Goal: Contribute content: Contribute content

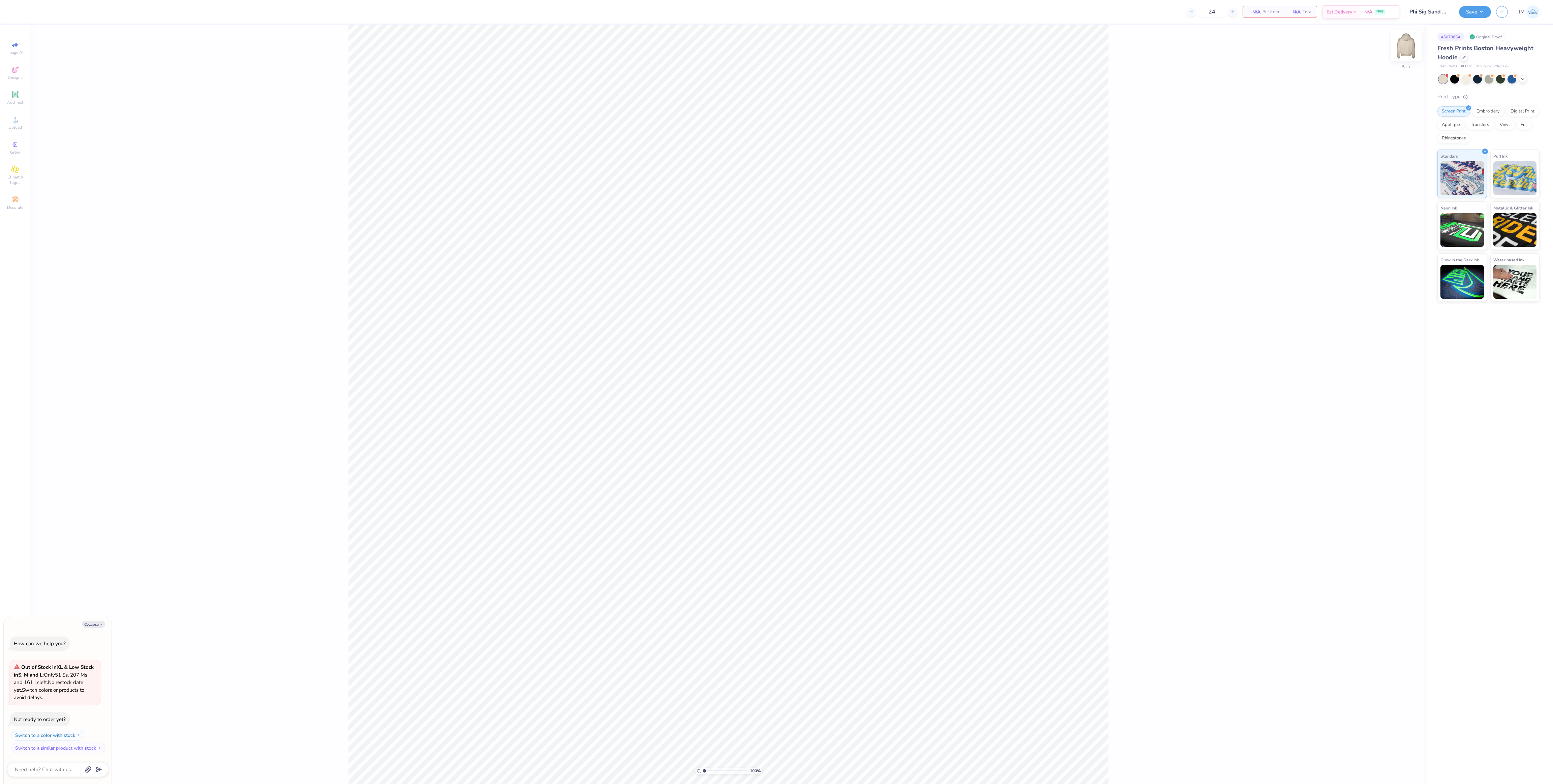
click at [776, 48] on img at bounding box center [1406, 46] width 27 height 27
type textarea "x"
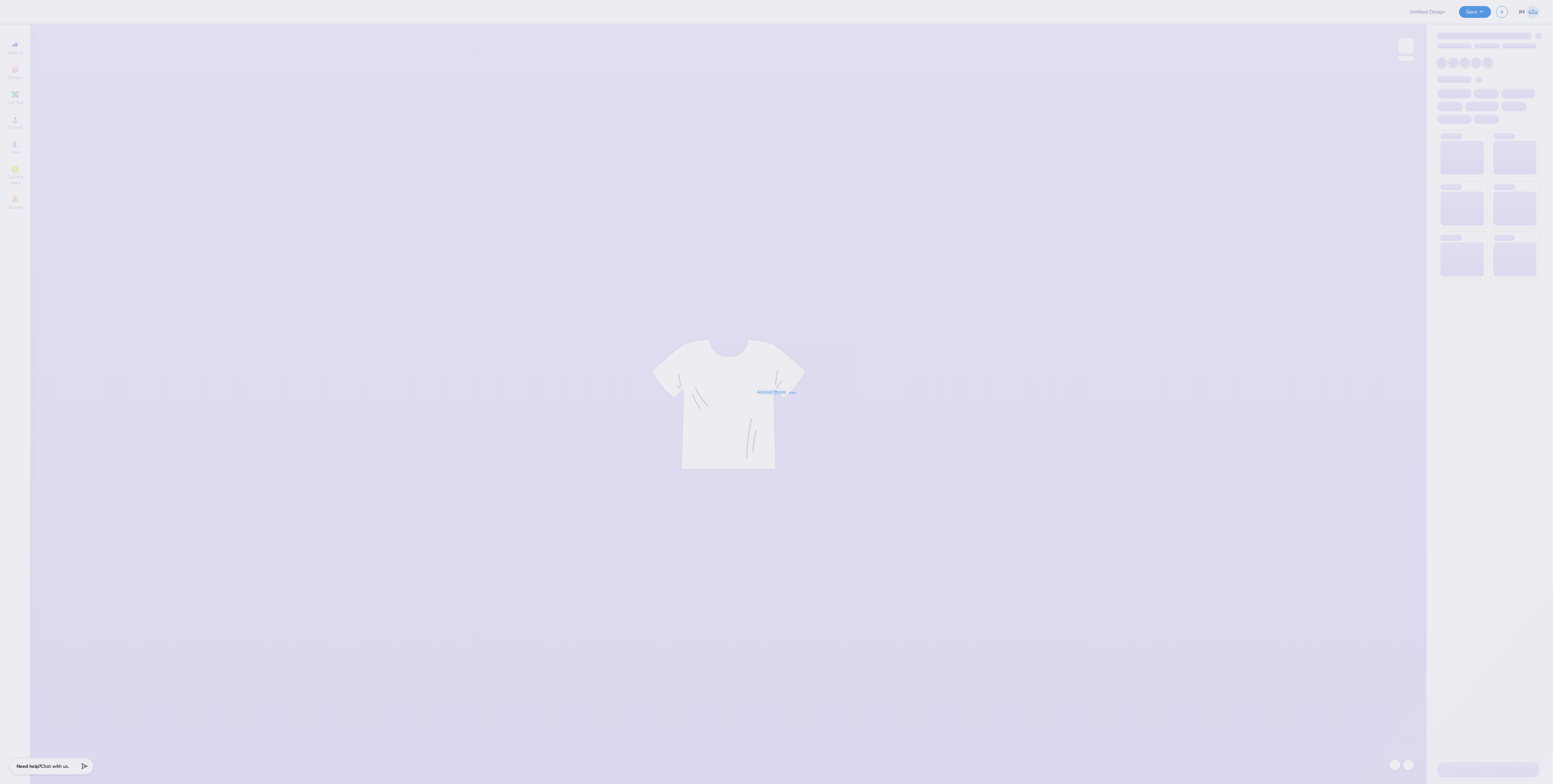
type input "Phi Sig Sand Sweats"
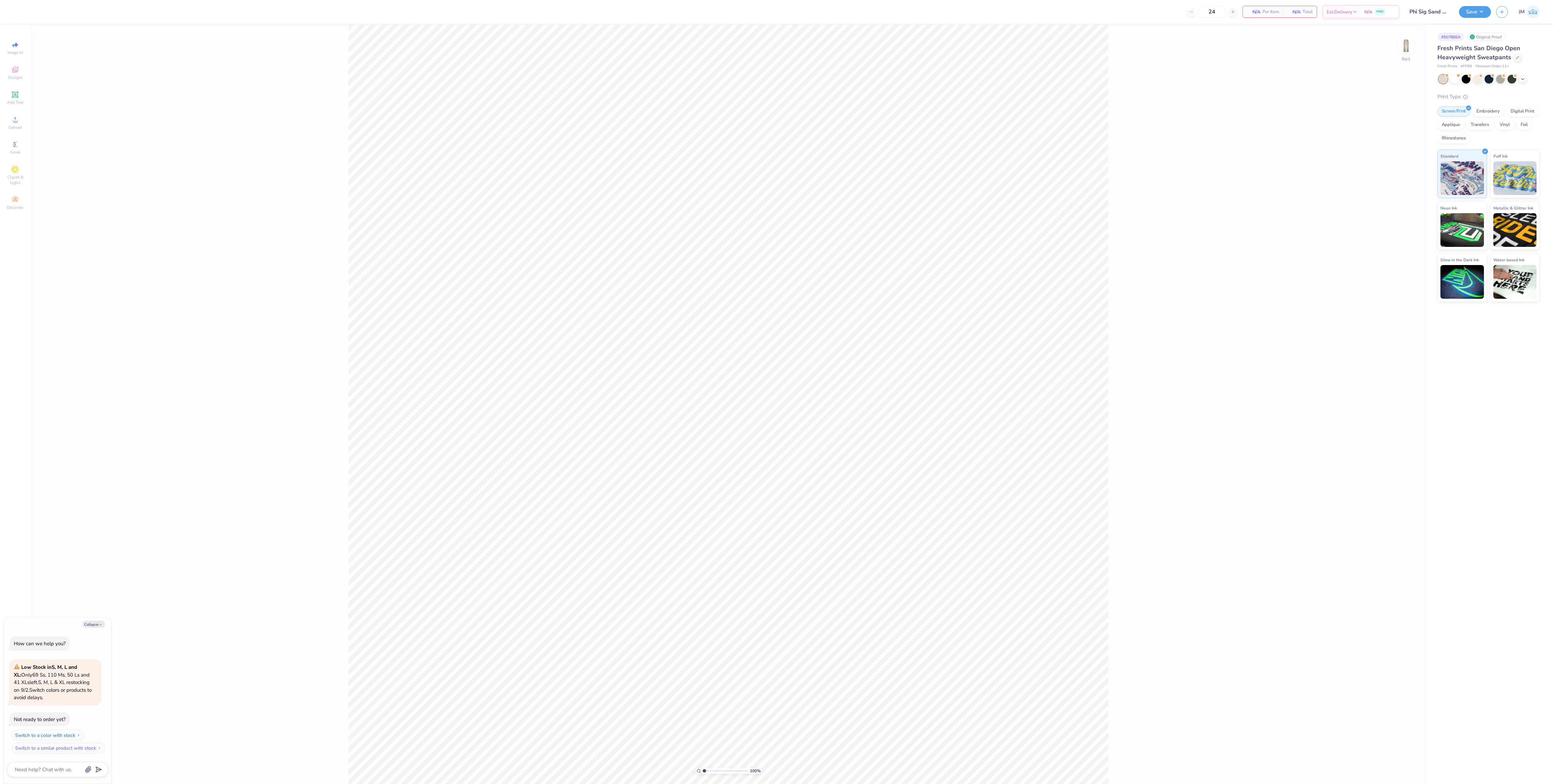
click at [1131, 256] on div "100 % Back" at bounding box center [728, 404] width 1396 height 760
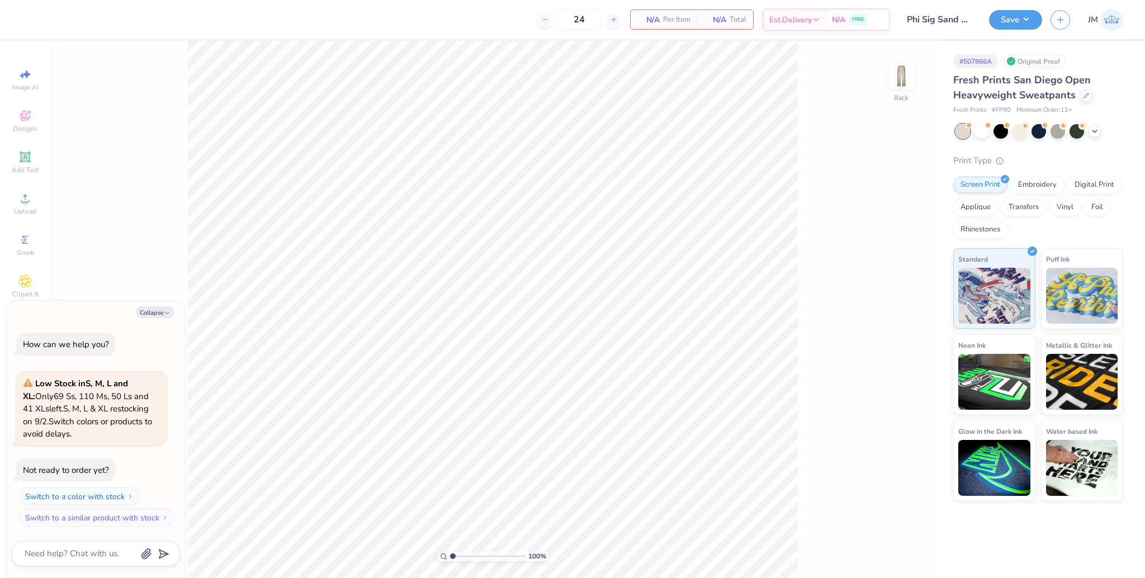
type textarea "x"
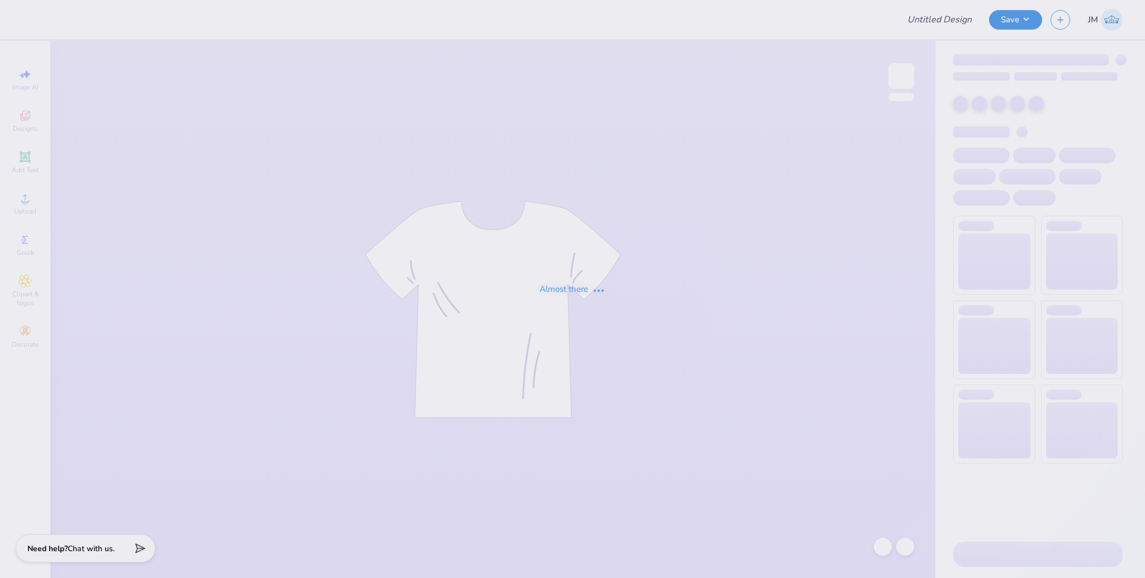
type input "Phi Sig Sand Sweats"
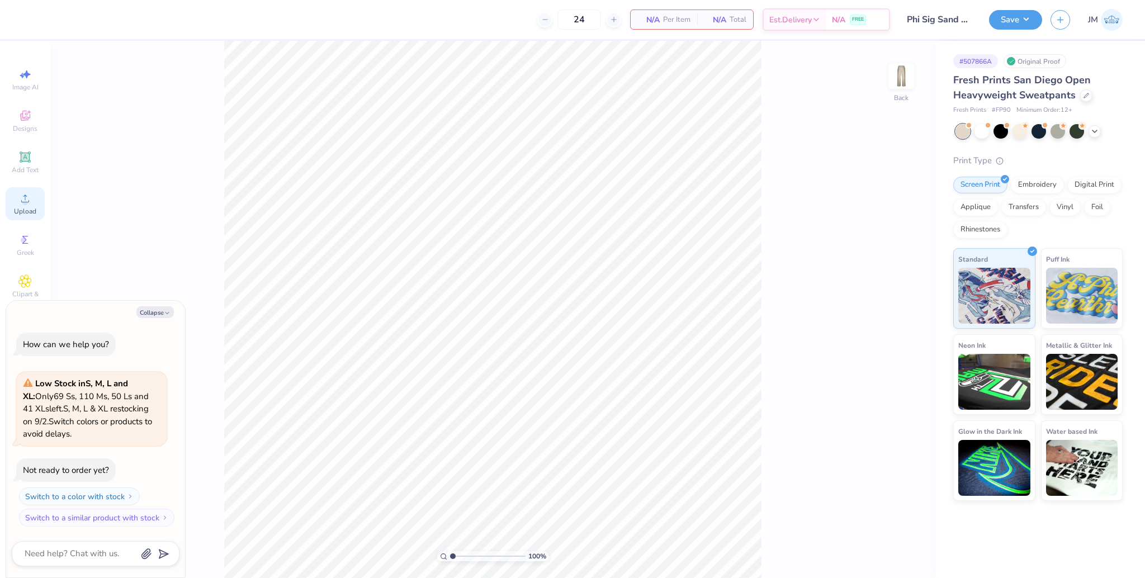
click at [31, 205] on div "Upload" at bounding box center [25, 203] width 39 height 33
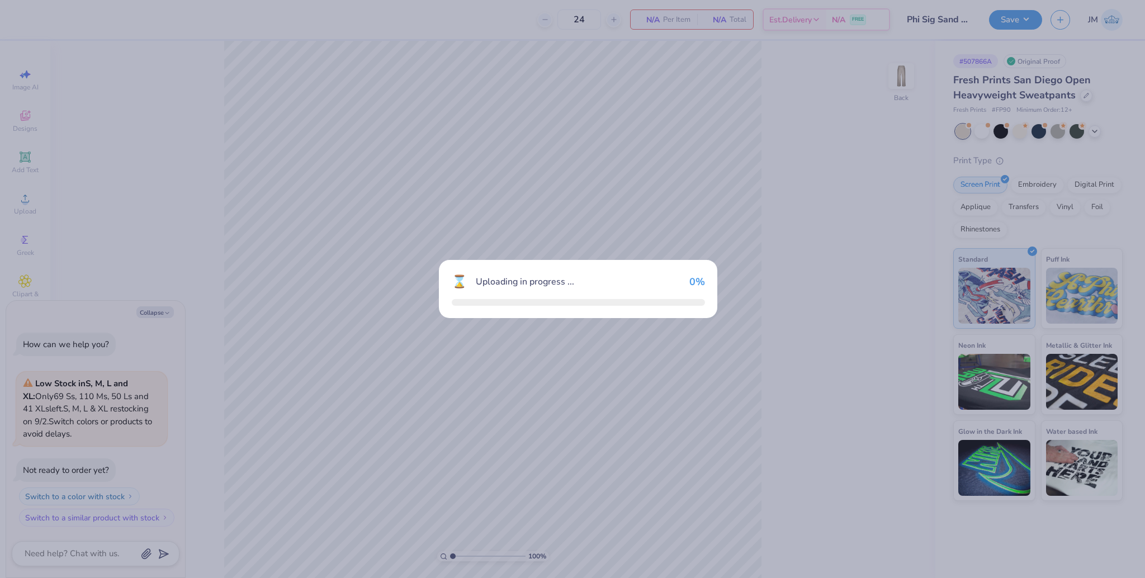
type textarea "x"
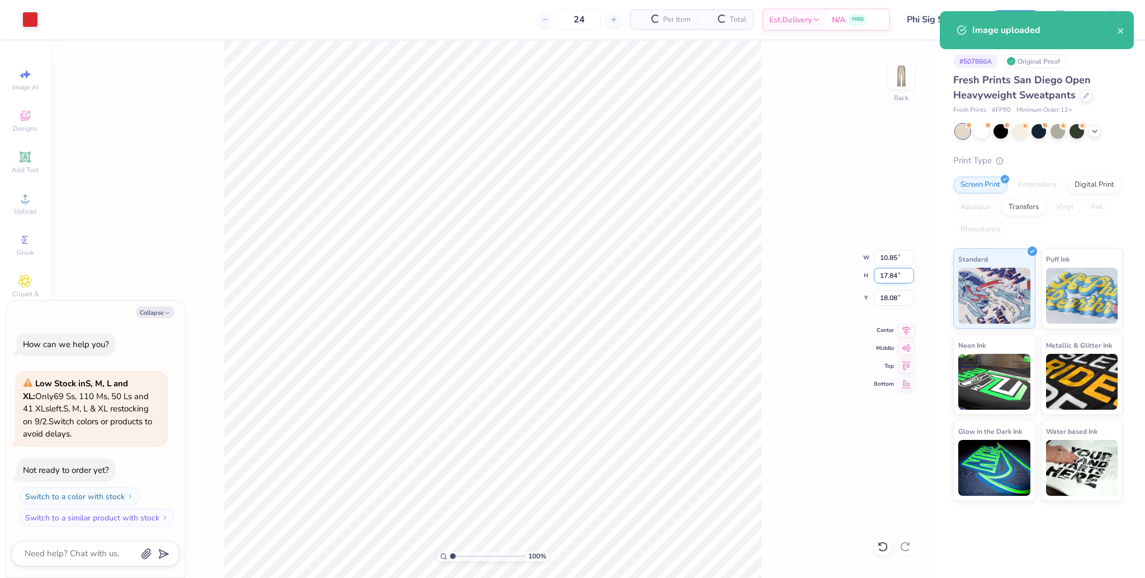
click at [891, 278] on input "17.84" at bounding box center [894, 276] width 40 height 16
click at [887, 258] on input "10.85" at bounding box center [894, 258] width 40 height 16
type input "3"
type textarea "x"
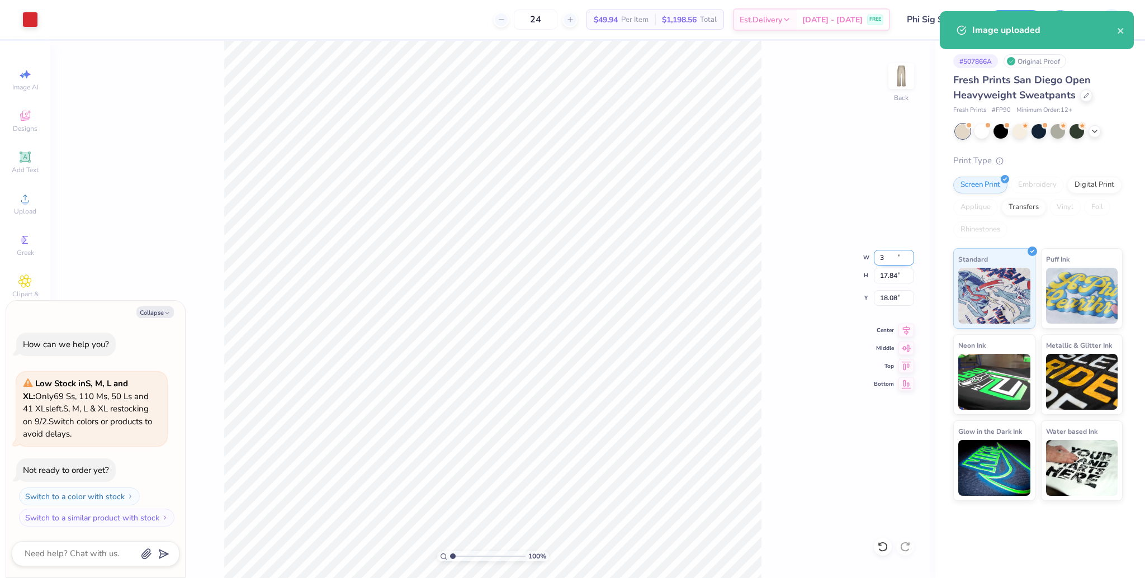
type input "3.00"
type input "4.93"
type input "24.53"
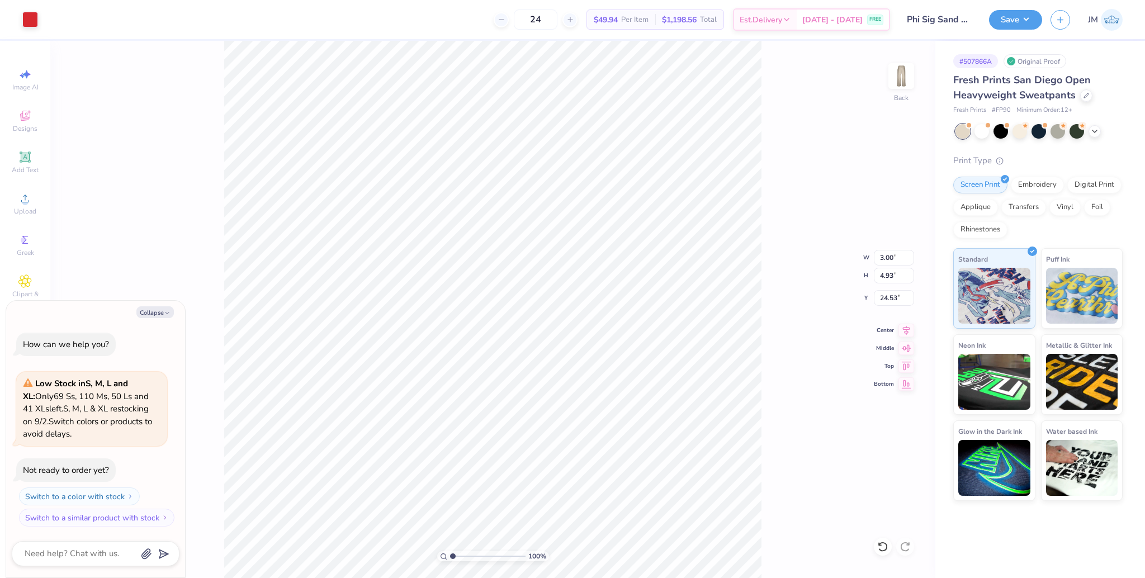
type textarea "x"
click at [882, 296] on input "19.86" at bounding box center [894, 298] width 40 height 16
type input "2"
type textarea "x"
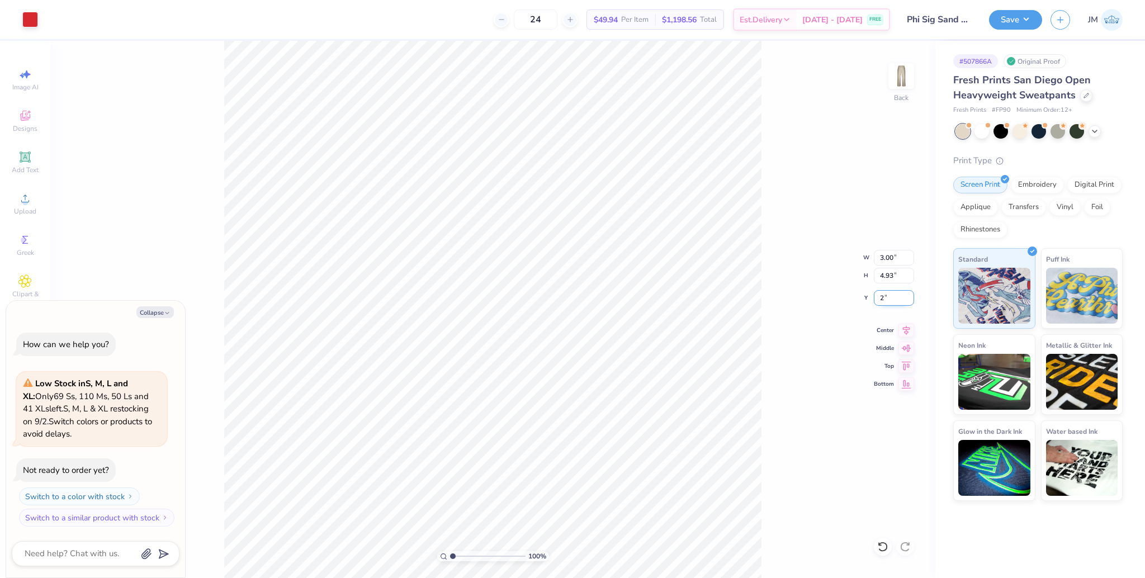
type input "2.00"
type textarea "x"
click at [890, 299] on input "2.00" at bounding box center [894, 298] width 40 height 16
type input "4"
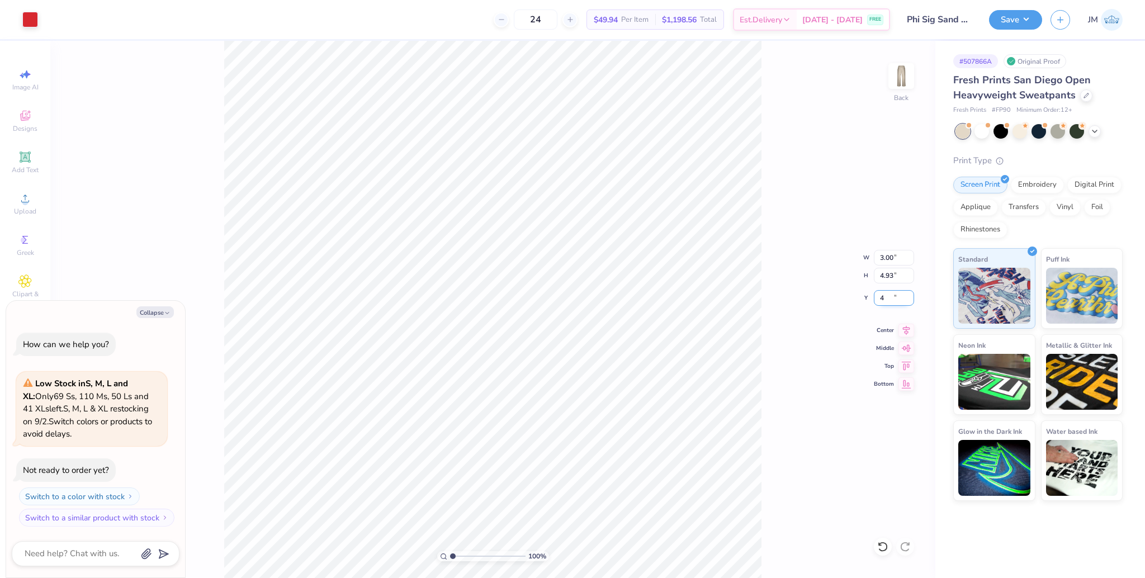
type textarea "x"
type input "4.00"
type textarea "x"
click at [890, 301] on input "4.00" at bounding box center [894, 298] width 40 height 16
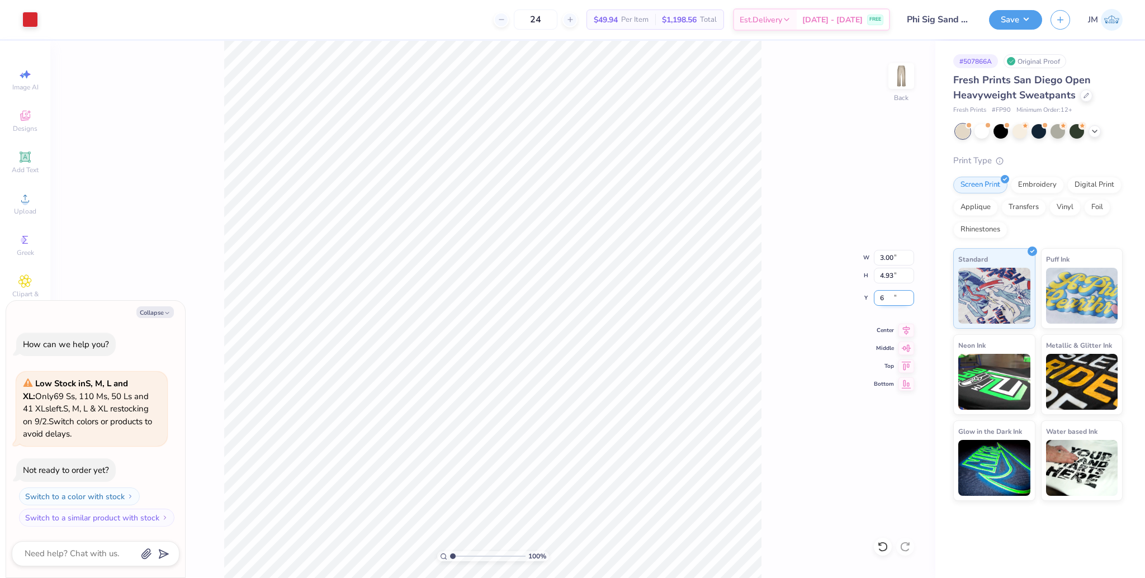
type input "6"
type textarea "x"
type input "6.00"
type textarea "x"
click at [886, 297] on input "6.00" at bounding box center [894, 298] width 40 height 16
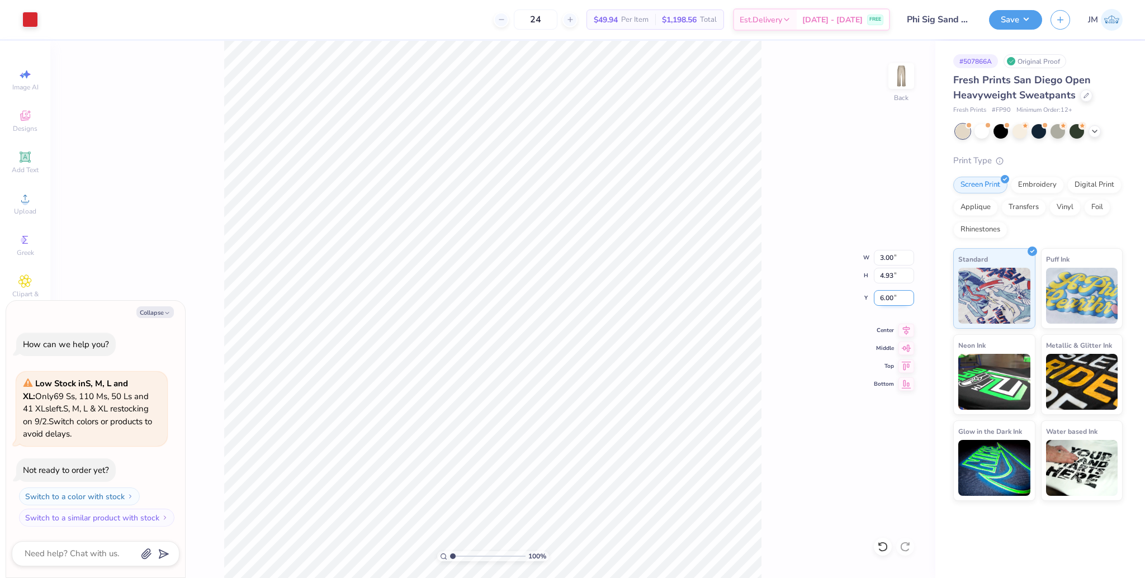
click at [886, 297] on input "6.00" at bounding box center [894, 298] width 40 height 16
type input "8"
type textarea "x"
type input "8.00"
type textarea "x"
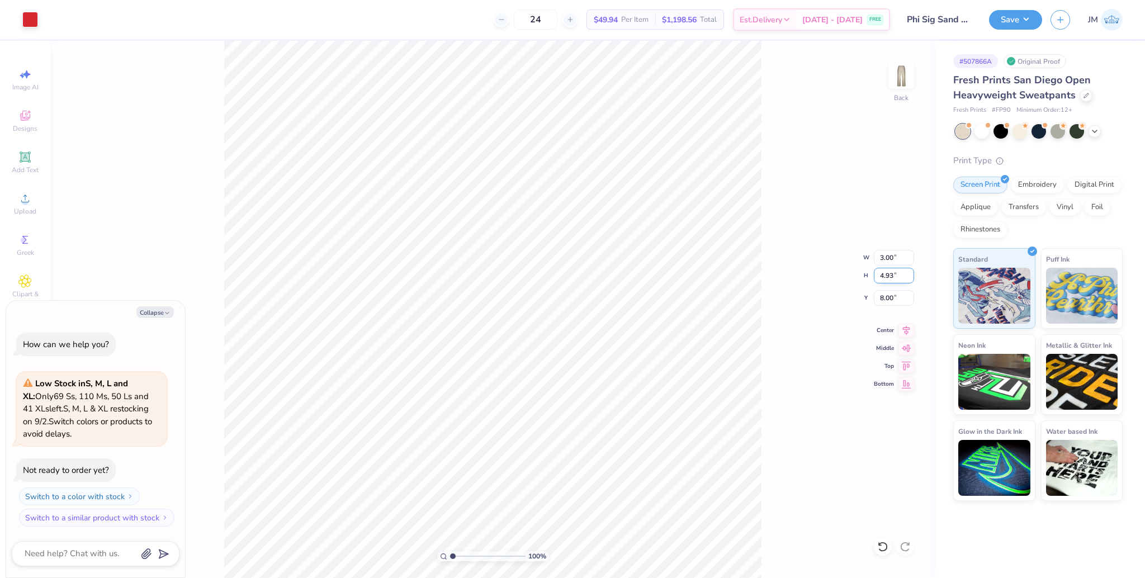
click at [883, 278] on input "4.93" at bounding box center [894, 276] width 40 height 16
click at [883, 277] on input "4.93" at bounding box center [894, 276] width 40 height 16
type input "3.5"
type textarea "x"
type input "2.13"
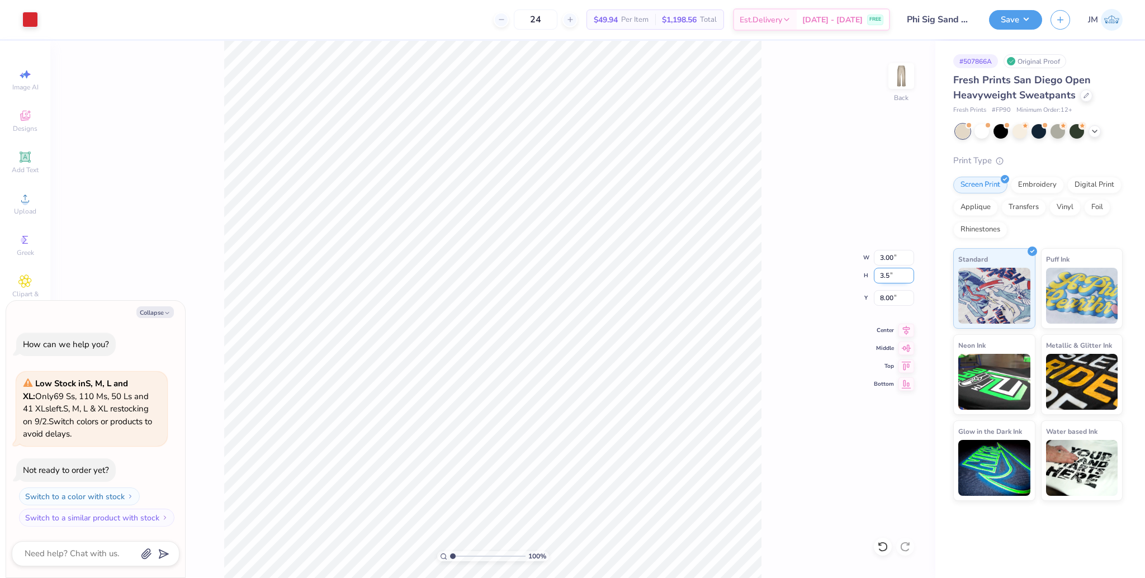
type input "3.50"
type input "8.72"
type textarea "x"
click at [883, 255] on input "2.13" at bounding box center [894, 258] width 40 height 16
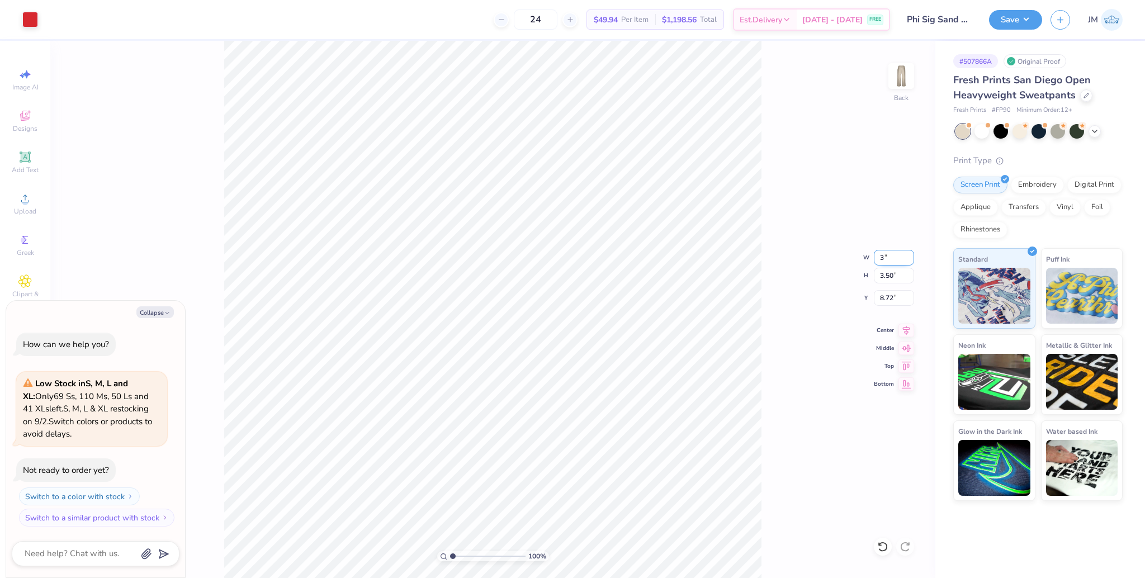
type input "3"
type textarea "x"
type input "3.00"
type input "4.93"
type input "8.00"
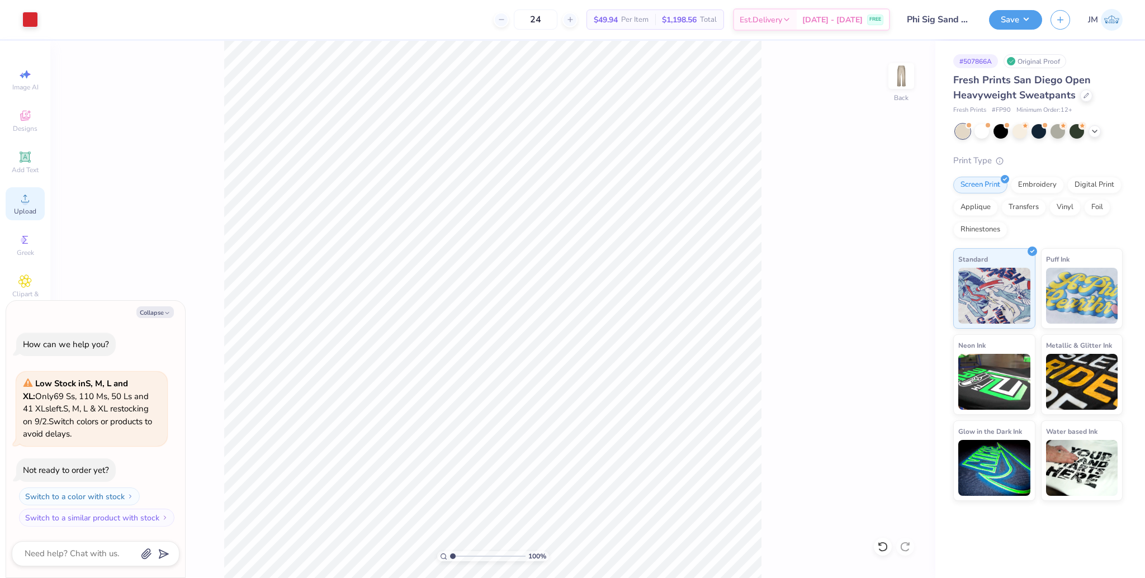
click at [31, 202] on icon at bounding box center [24, 198] width 13 height 13
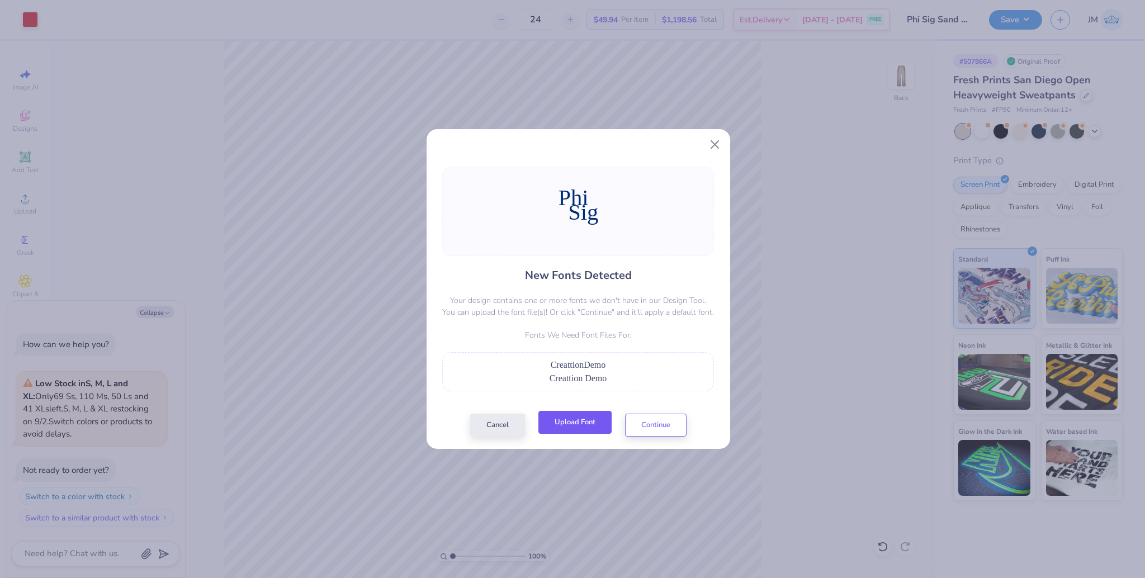
click at [590, 419] on button "Upload Font" at bounding box center [574, 422] width 73 height 23
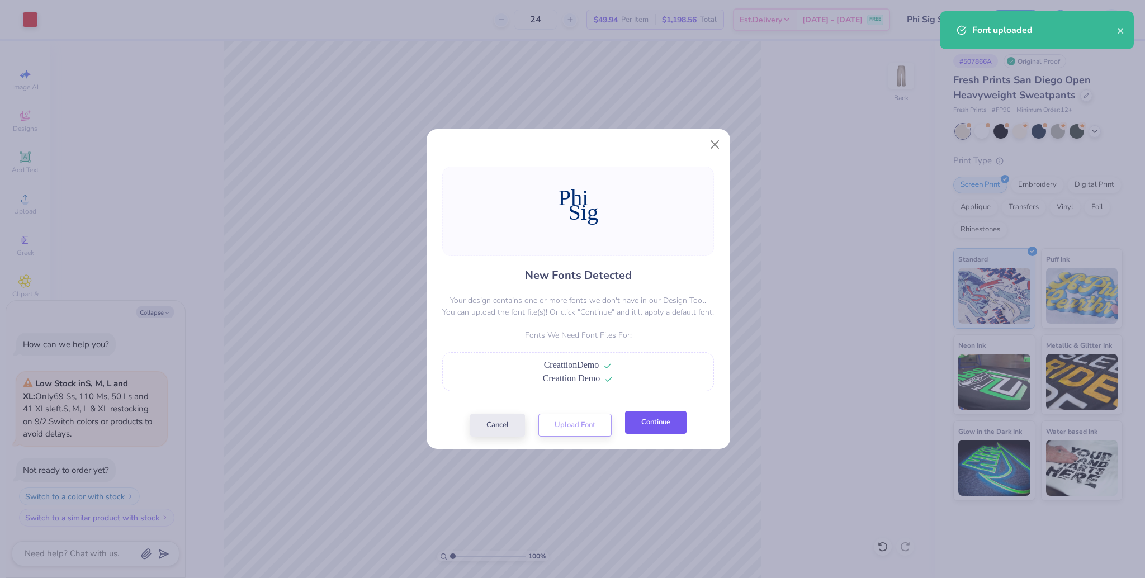
click at [660, 416] on button "Continue" at bounding box center [655, 422] width 61 height 23
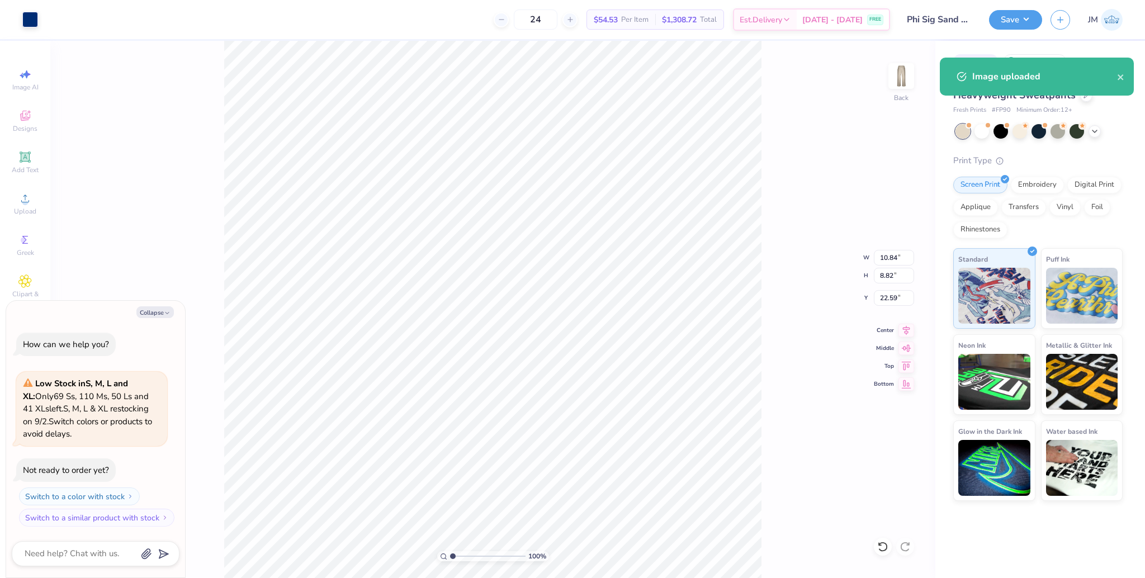
type textarea "x"
type input "4.62"
type input "3.76"
type input "22.33"
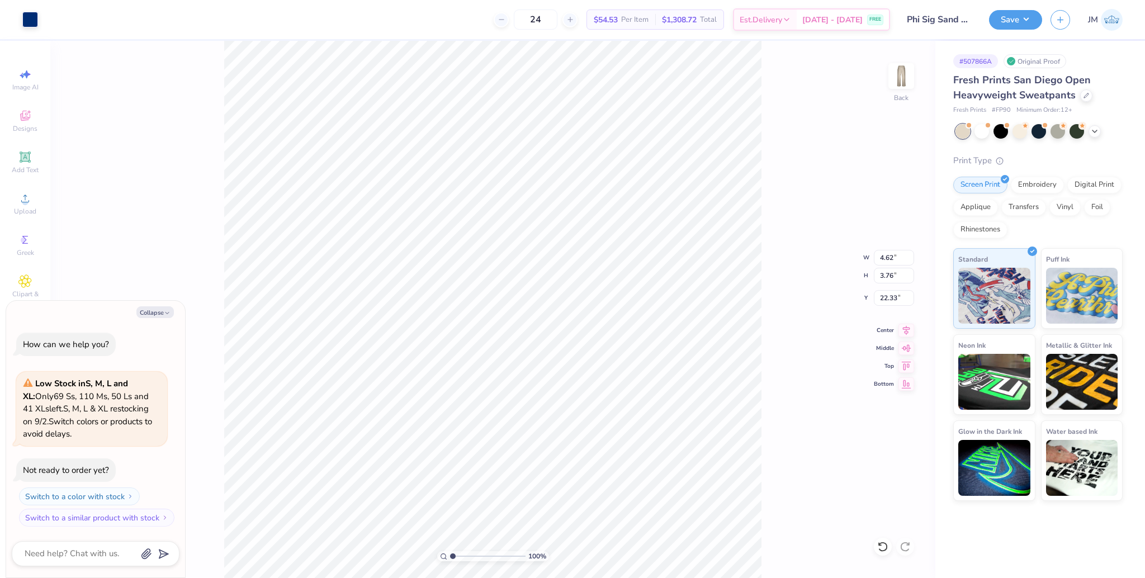
type textarea "x"
type input "21.23"
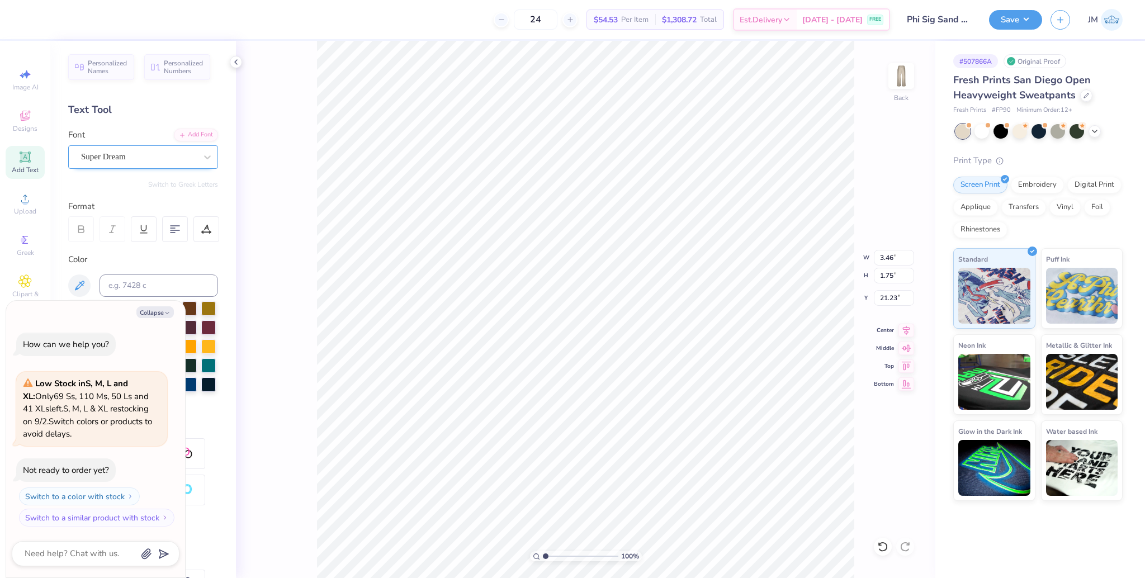
click at [137, 159] on div "Super Dream" at bounding box center [138, 156] width 117 height 17
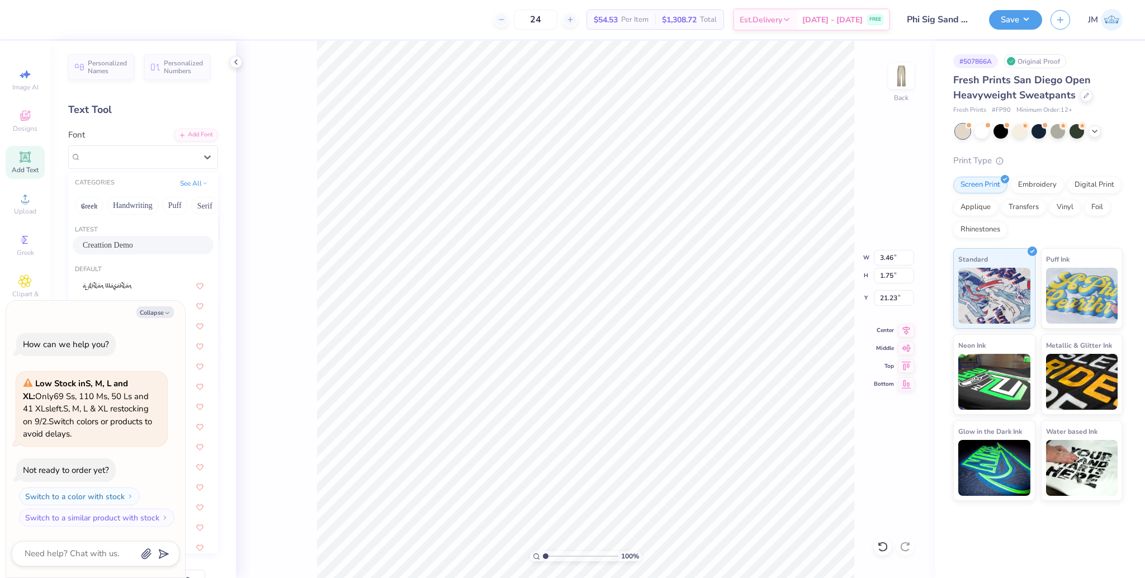
click at [117, 240] on span "Creattion Demo" at bounding box center [108, 245] width 50 height 12
type textarea "x"
type input "3.21"
type input "2.03"
type input "21.26"
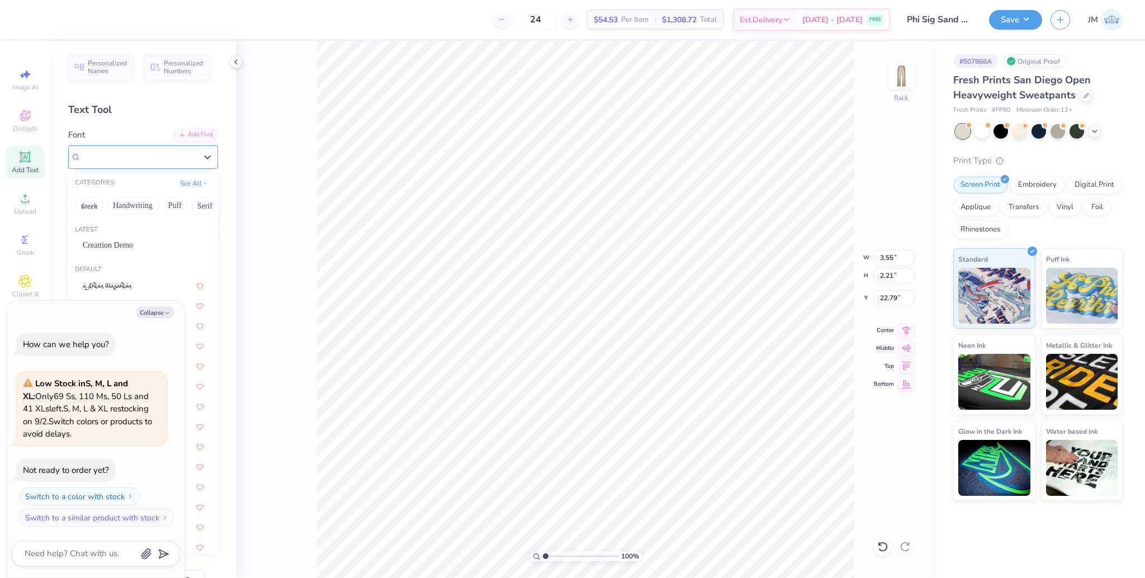
click at [155, 160] on div "Super Dream" at bounding box center [138, 156] width 117 height 17
click at [122, 244] on div "Creattion Demo" at bounding box center [143, 245] width 121 height 12
type textarea "x"
type input "2.83"
type input "2.38"
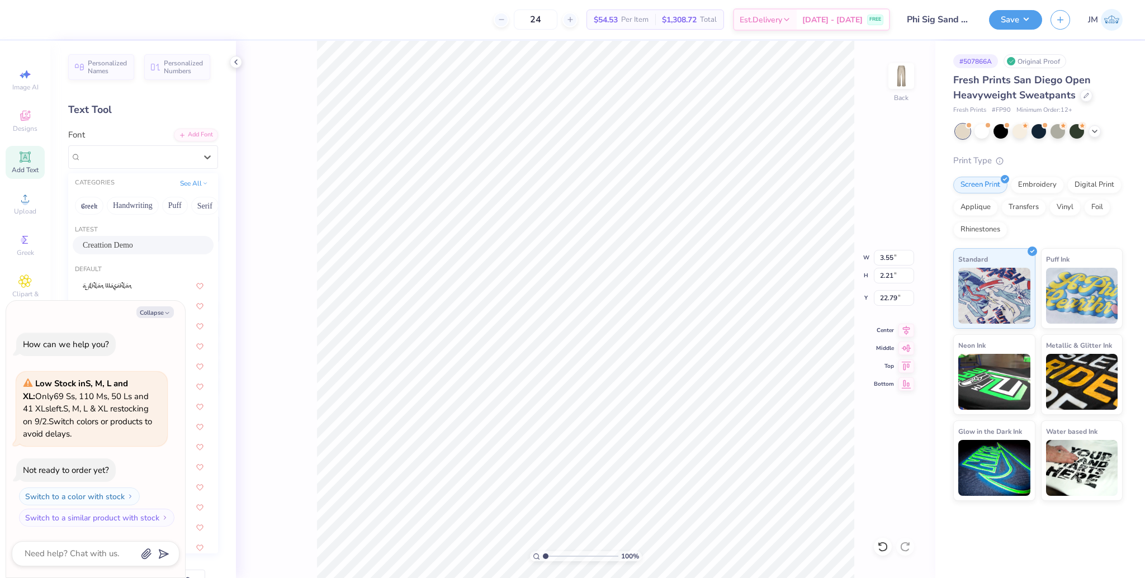
type input "22.68"
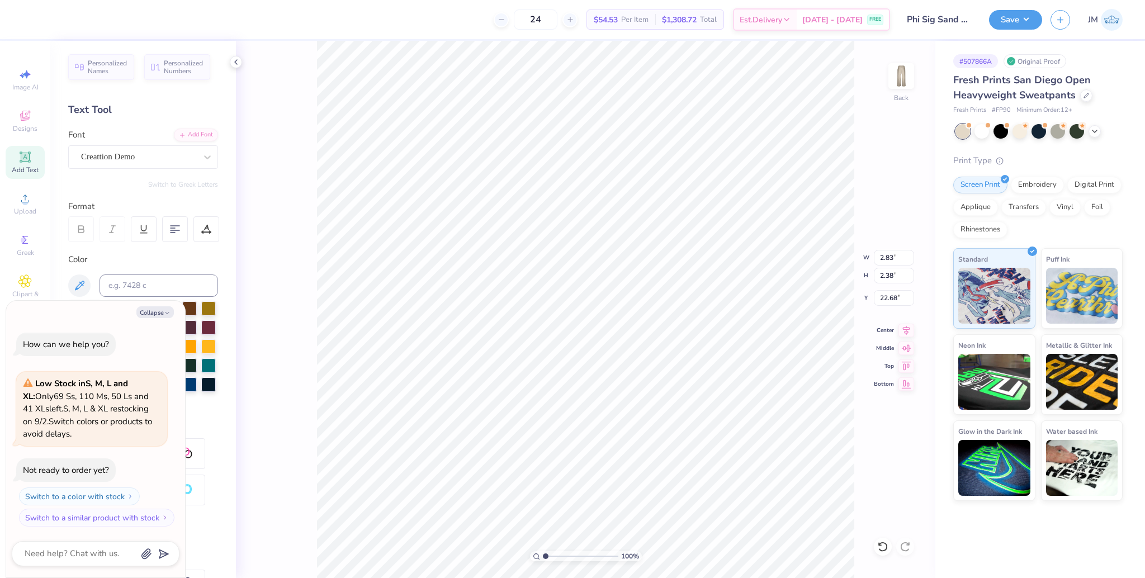
type textarea "x"
drag, startPoint x: 543, startPoint y: 556, endPoint x: 561, endPoint y: 551, distance: 18.2
type input "2.94"
click at [560, 553] on input "range" at bounding box center [580, 556] width 75 height 10
type textarea "x"
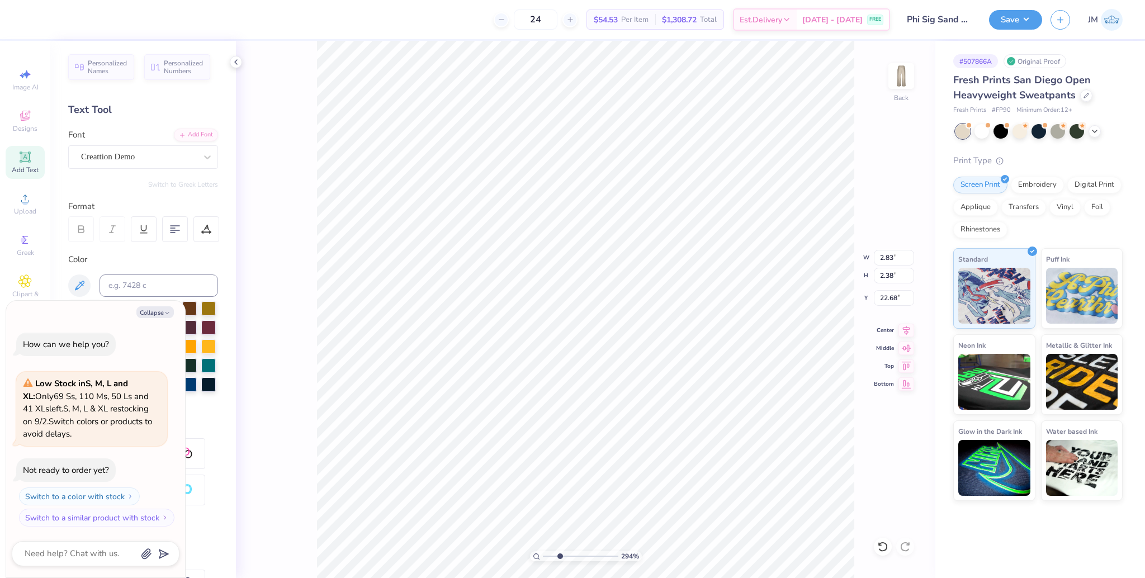
type input "22.87"
type textarea "x"
type input "1"
click at [791, 447] on li "Group" at bounding box center [799, 444] width 88 height 22
type textarea "x"
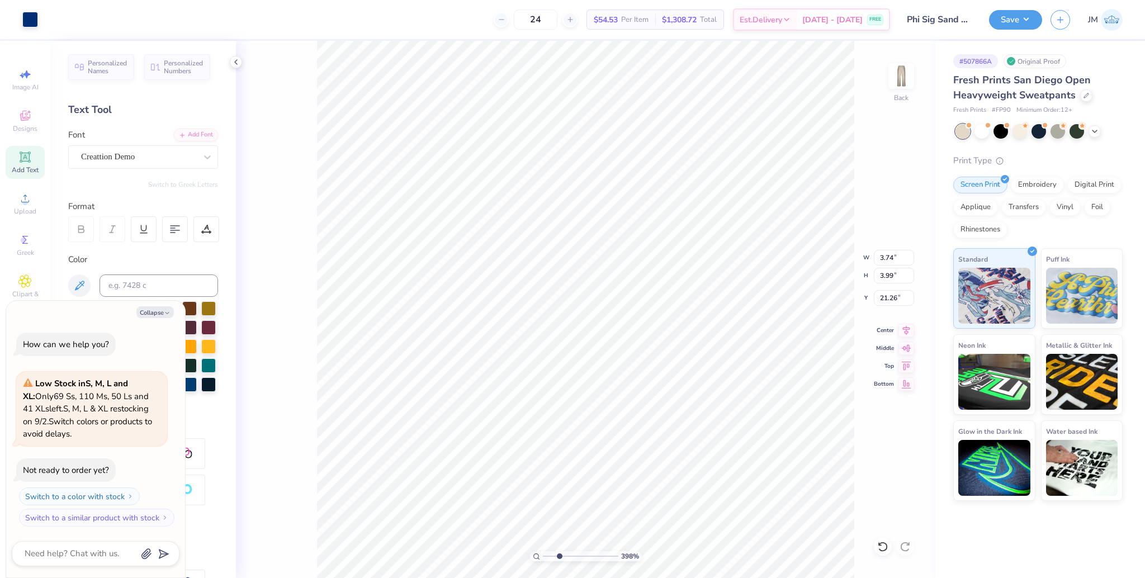
type input "1"
drag, startPoint x: 560, startPoint y: 560, endPoint x: 524, endPoint y: 556, distance: 36.5
click at [543, 556] on input "range" at bounding box center [580, 556] width 75 height 10
type textarea "x"
click at [889, 296] on input "25.01" at bounding box center [894, 298] width 40 height 16
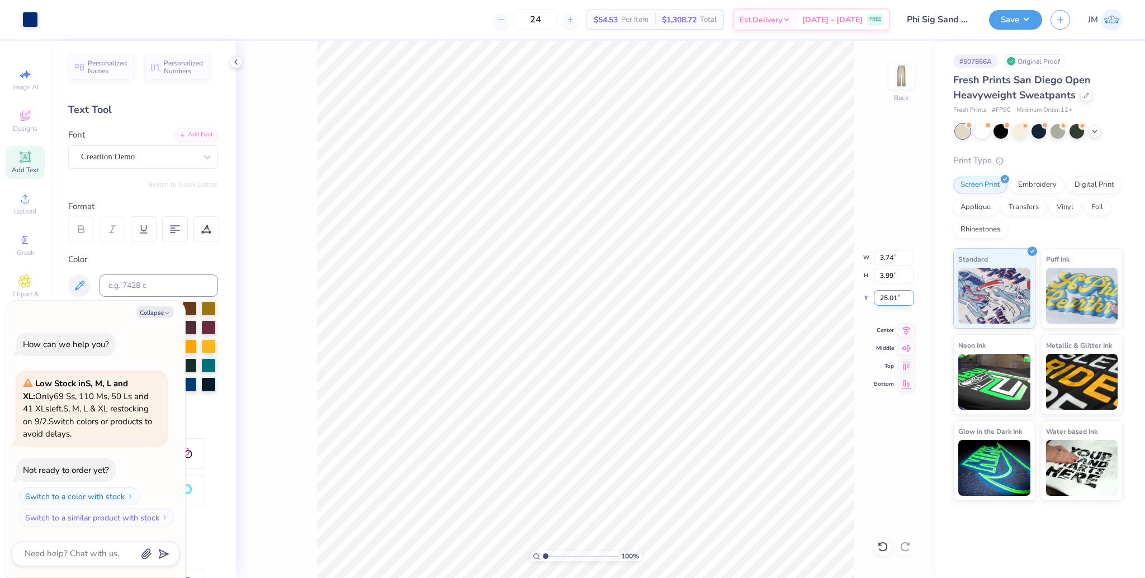
click at [889, 296] on input "25.01" at bounding box center [894, 298] width 40 height 16
type input "25"
type textarea "x"
type input "25.00"
type textarea "x"
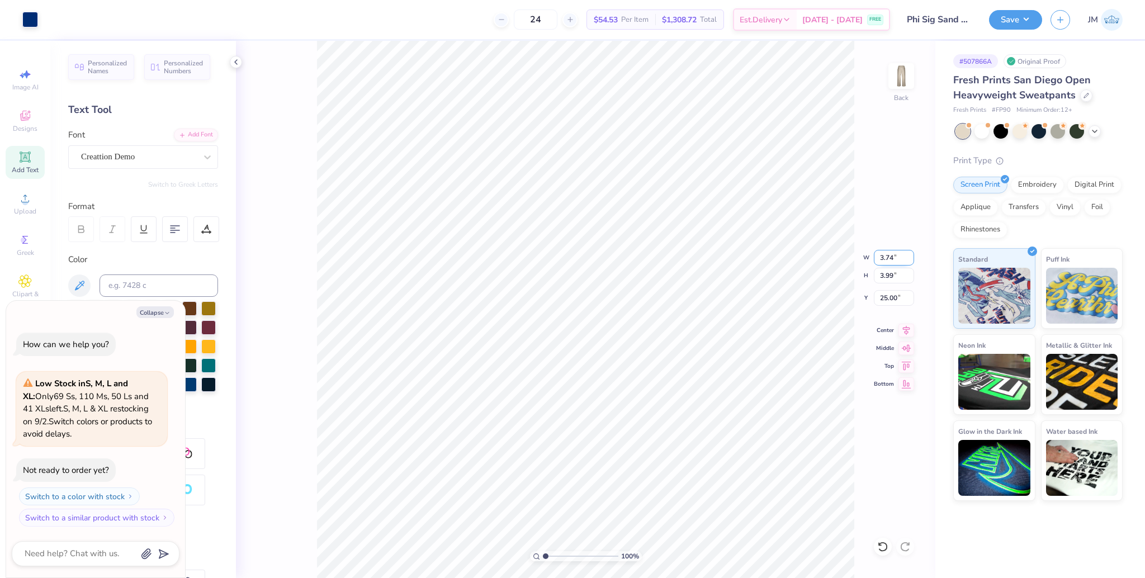
click at [886, 258] on input "3.74" at bounding box center [894, 258] width 40 height 16
type input "3.5"
type textarea "x"
type input "3.50"
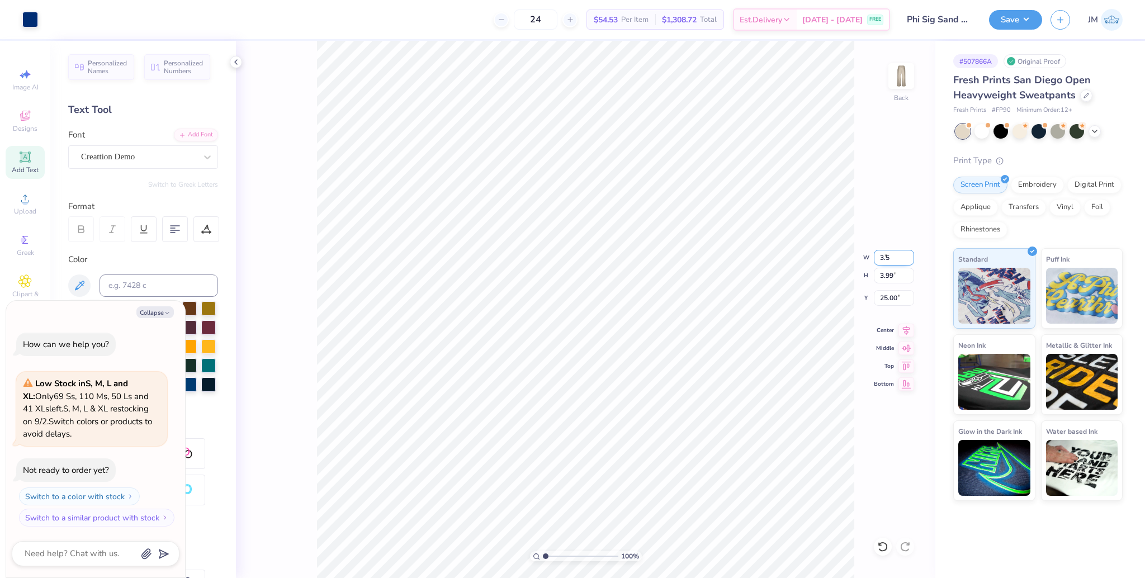
type input "3.73"
type input "25.13"
click at [998, 20] on button "Save" at bounding box center [1015, 18] width 53 height 20
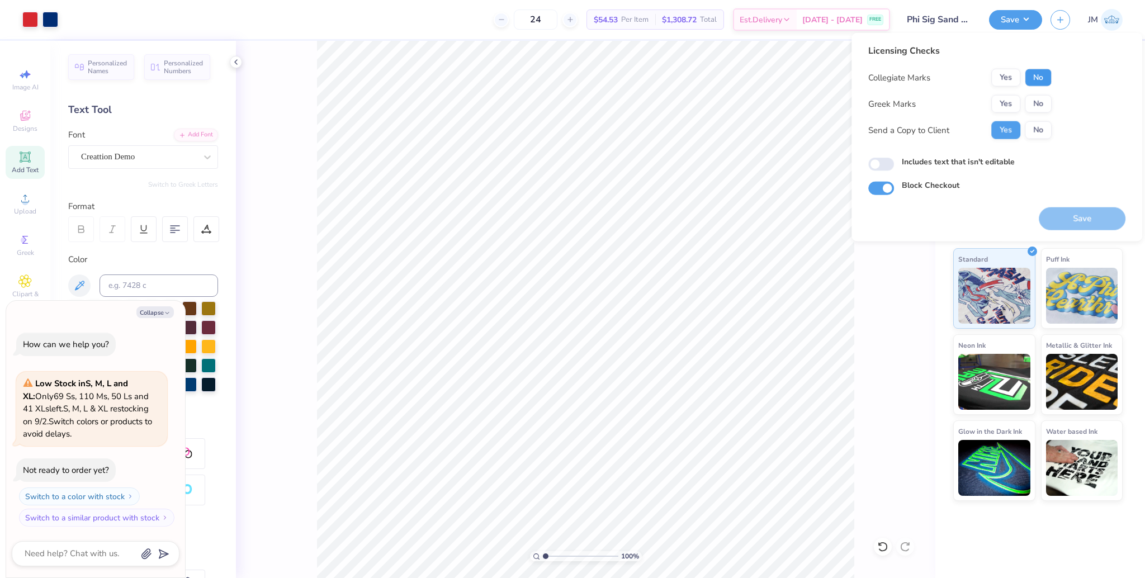
click at [1029, 71] on button "No" at bounding box center [1038, 78] width 27 height 18
click at [1001, 95] on button "Yes" at bounding box center [1005, 104] width 29 height 18
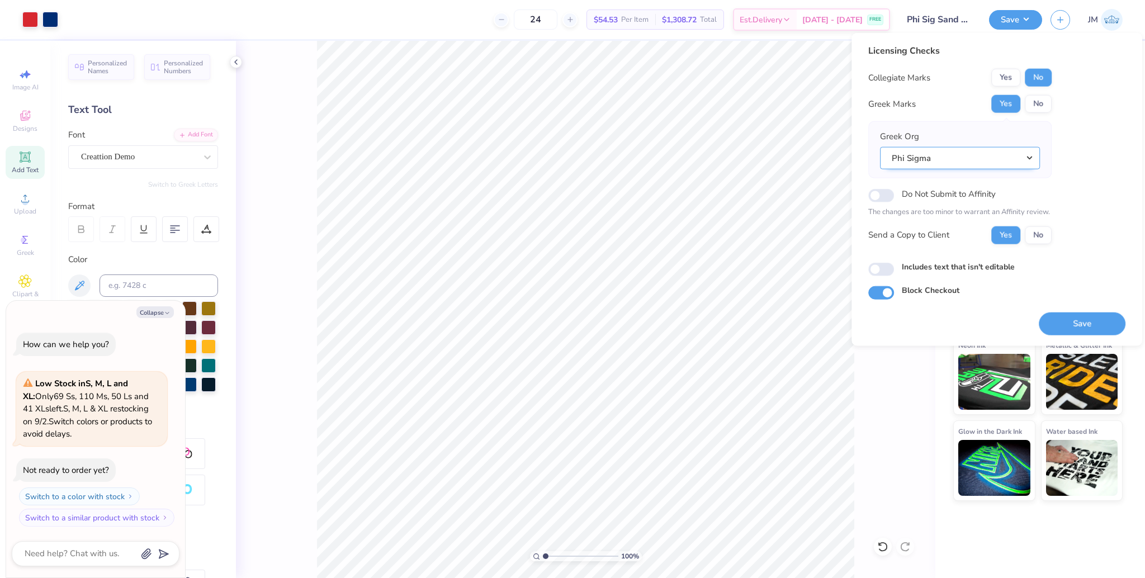
click at [972, 155] on button "Phi Sigma" at bounding box center [960, 157] width 160 height 23
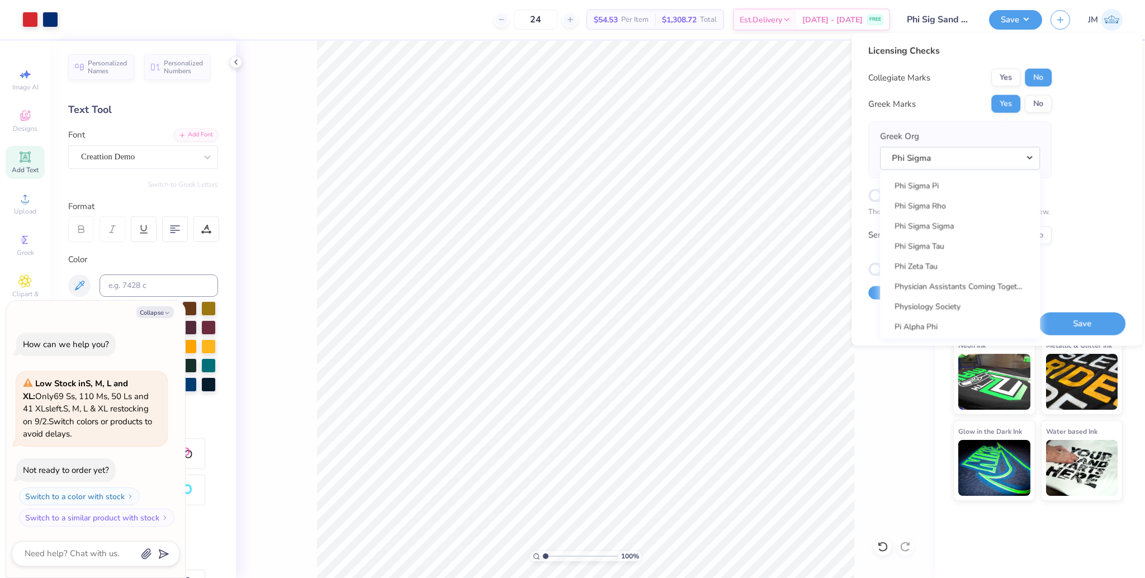
scroll to position [6261, 0]
click at [951, 218] on link "Phi Sigma Sigma" at bounding box center [959, 222] width 151 height 18
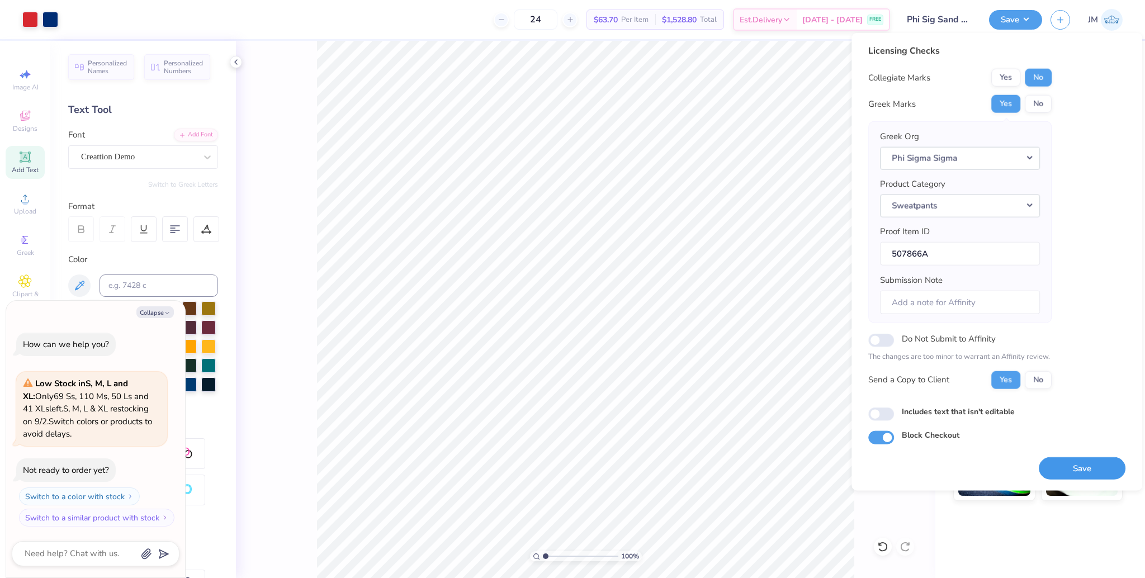
click at [1069, 471] on button "Save" at bounding box center [1082, 468] width 87 height 23
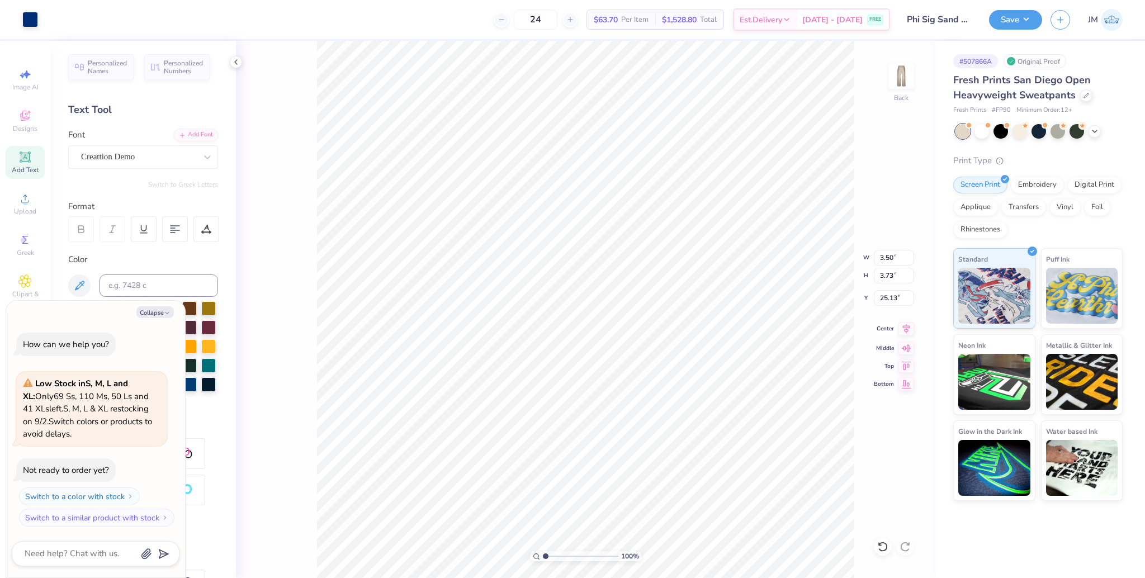
click at [905, 332] on icon at bounding box center [906, 328] width 16 height 13
click at [1012, 20] on button "Save" at bounding box center [1015, 18] width 53 height 20
click at [1027, 8] on div "Save JM" at bounding box center [1067, 19] width 156 height 39
click at [1024, 21] on button "Save" at bounding box center [1015, 18] width 53 height 20
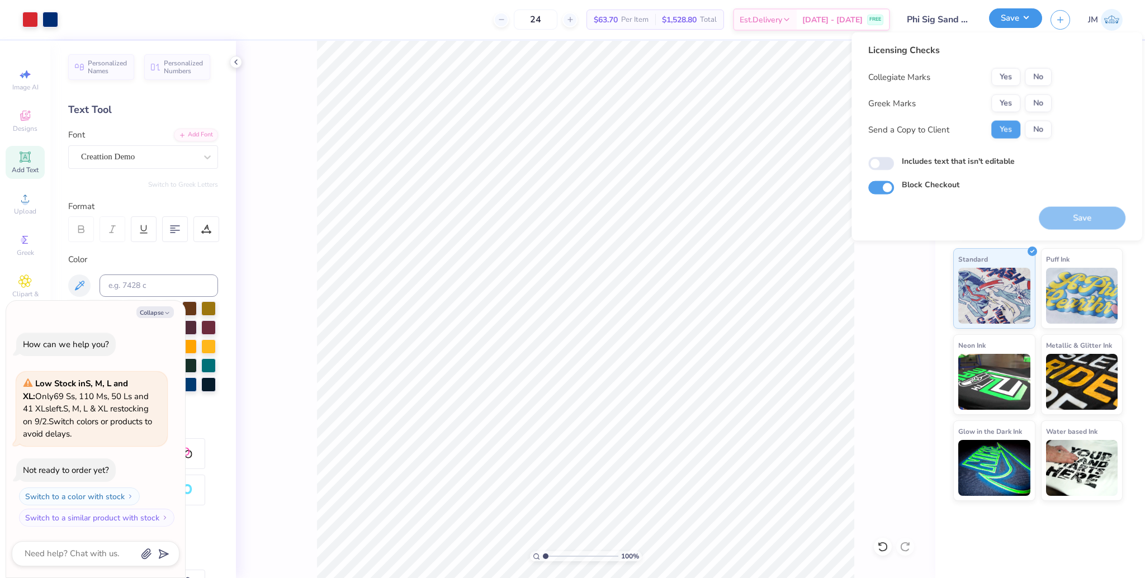
click at [1024, 21] on button "Save" at bounding box center [1015, 18] width 53 height 20
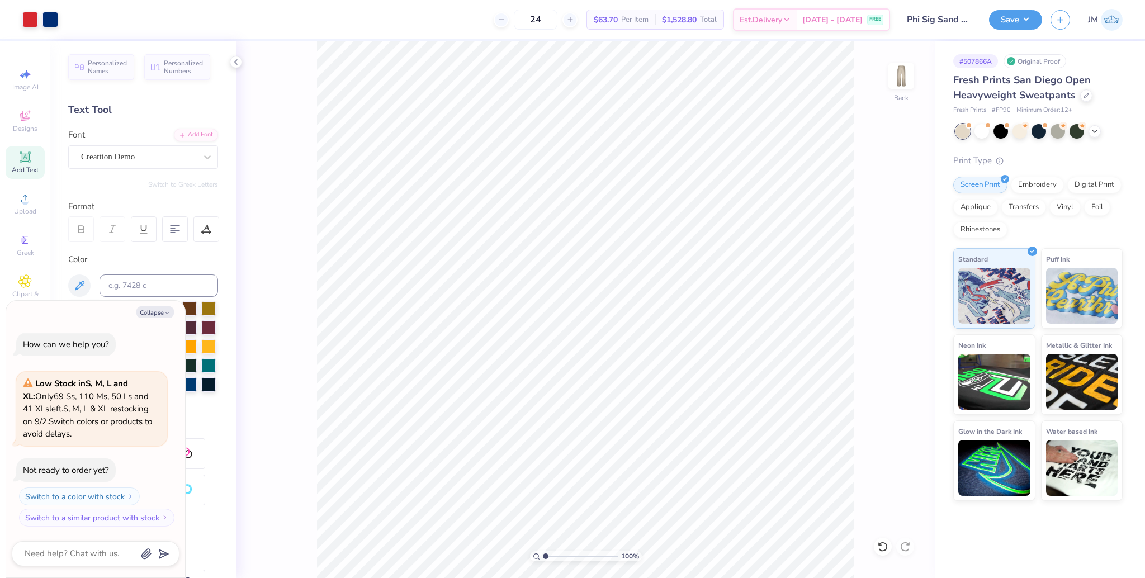
type textarea "x"
click at [891, 303] on input "25.13" at bounding box center [894, 298] width 40 height 16
type input "25"
type textarea "x"
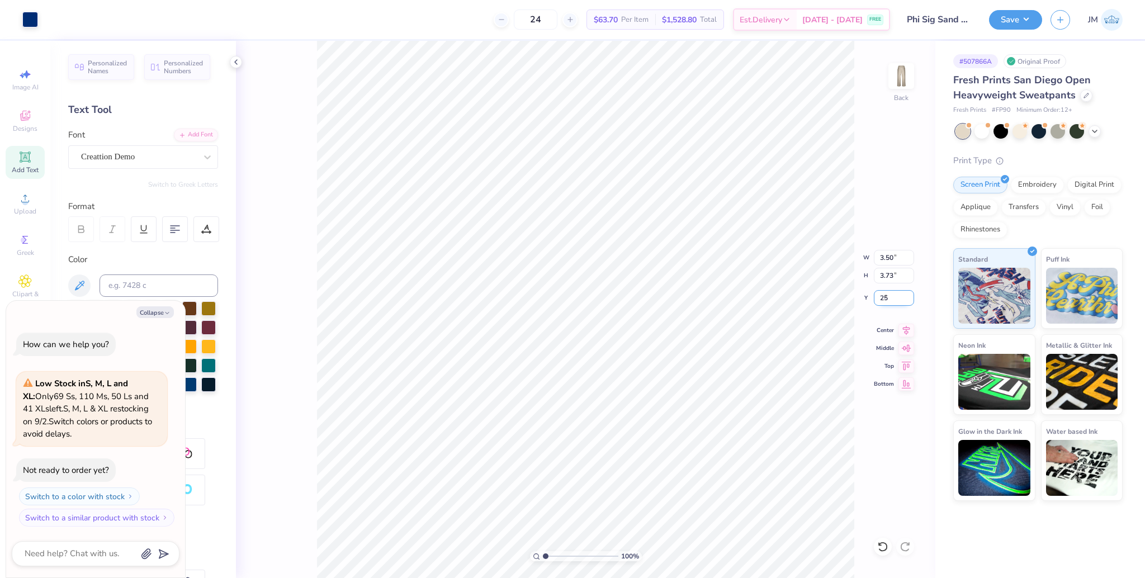
type input "25.00"
type textarea "x"
type input "3.00"
type input "4.93"
type input "8.00"
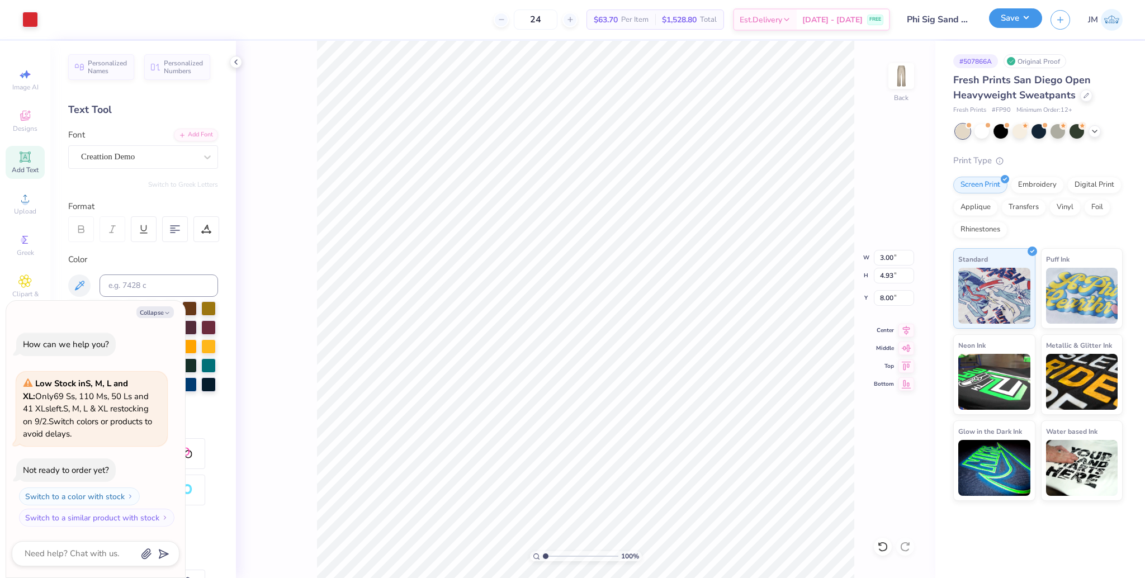
click at [1021, 20] on button "Save" at bounding box center [1015, 18] width 53 height 20
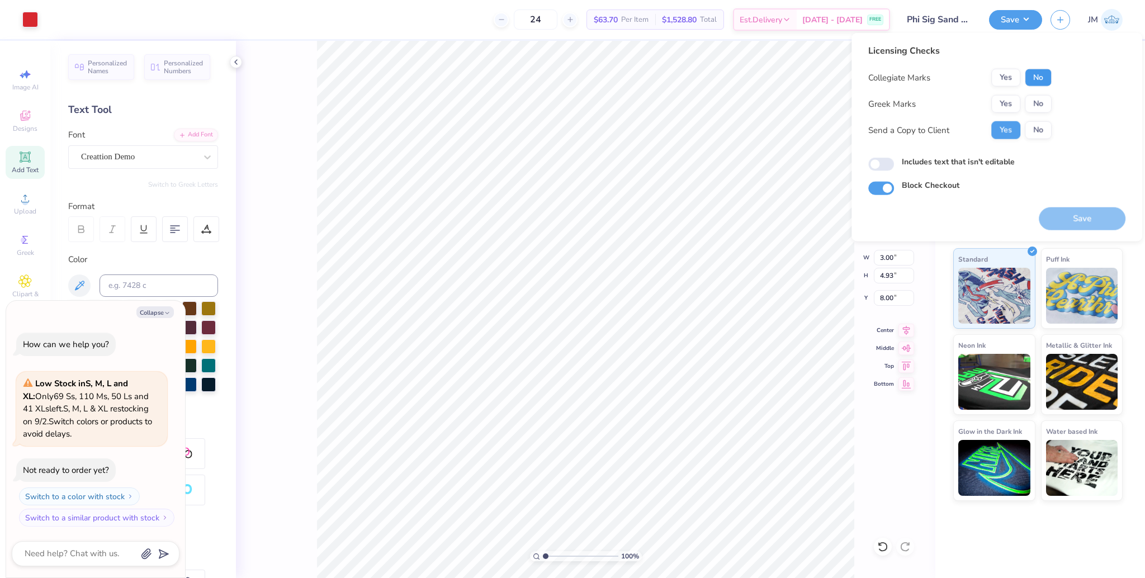
click at [1034, 70] on button "No" at bounding box center [1038, 78] width 27 height 18
click at [1004, 98] on button "Yes" at bounding box center [1005, 104] width 29 height 18
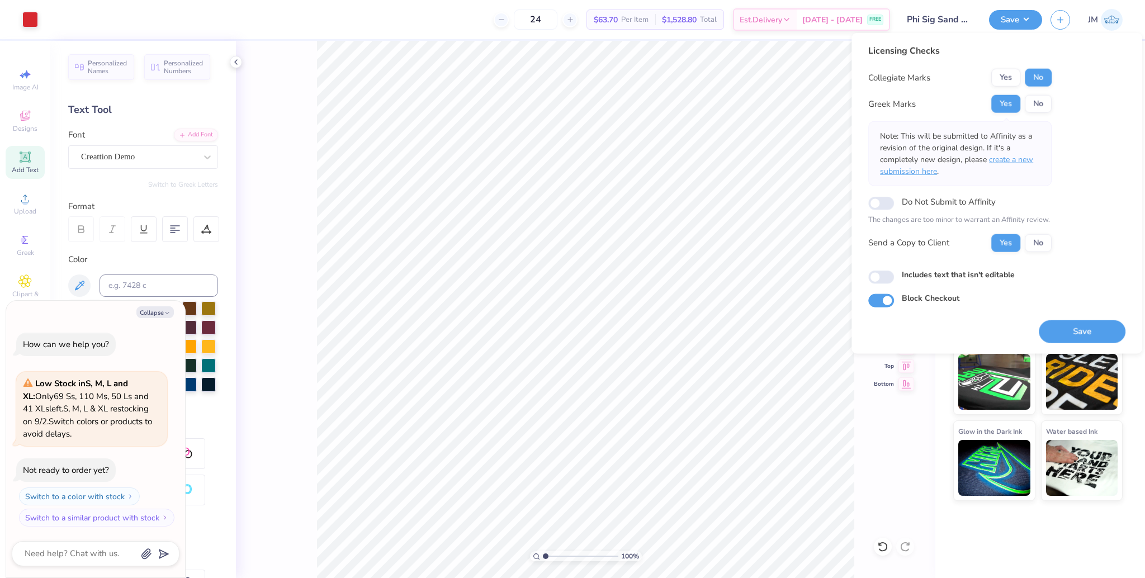
click at [989, 154] on span "create a new submission here" at bounding box center [956, 165] width 153 height 22
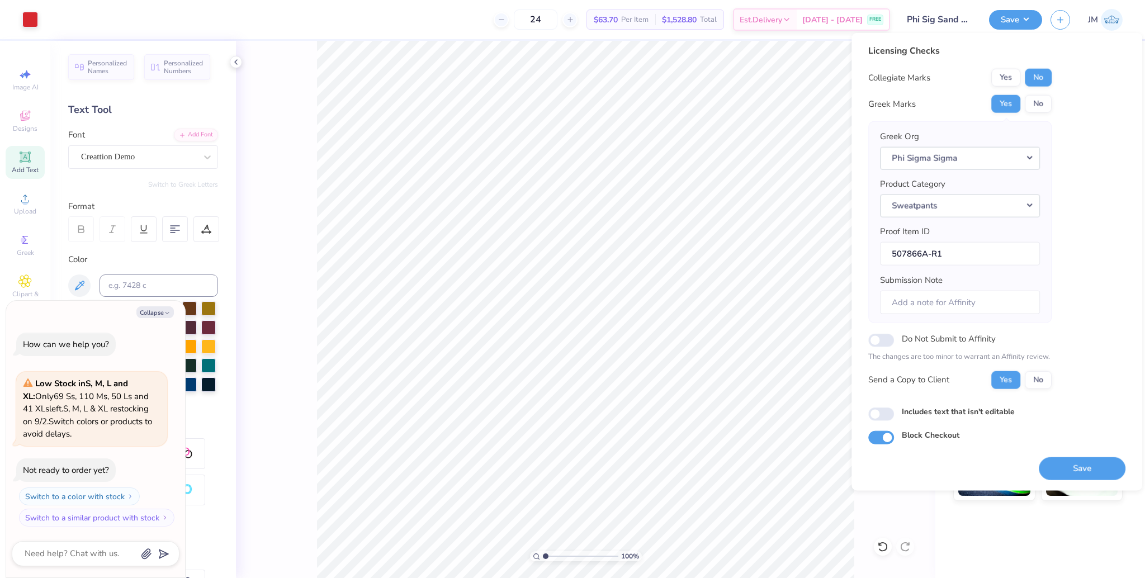
drag, startPoint x: 1074, startPoint y: 466, endPoint x: 1072, endPoint y: 454, distance: 11.9
click at [1074, 466] on button "Save" at bounding box center [1082, 468] width 87 height 23
type textarea "x"
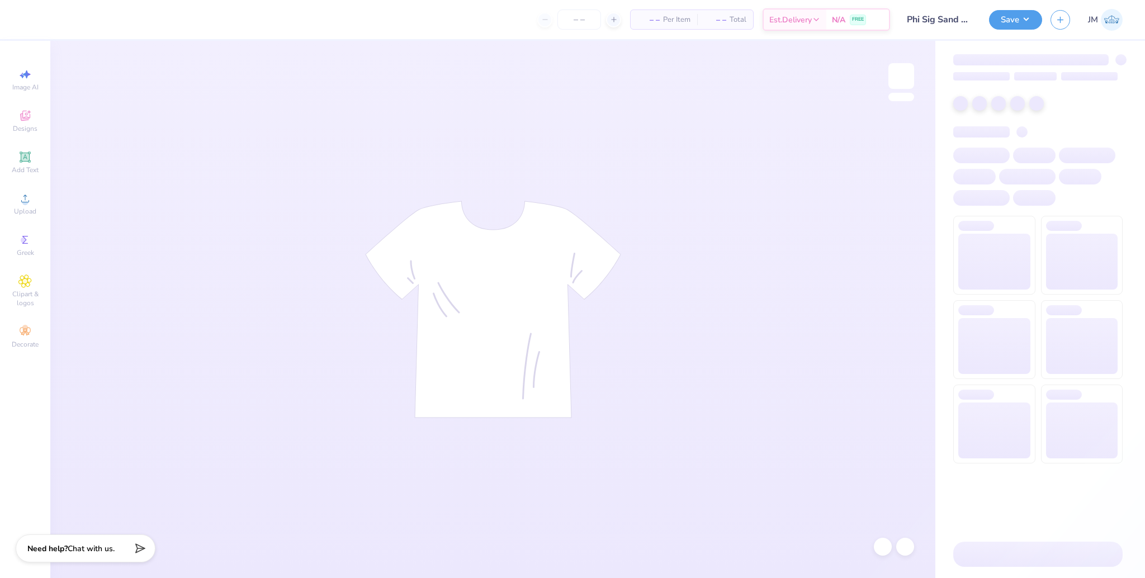
type input "Phi Sig Sand Sweats 2"
type input "24"
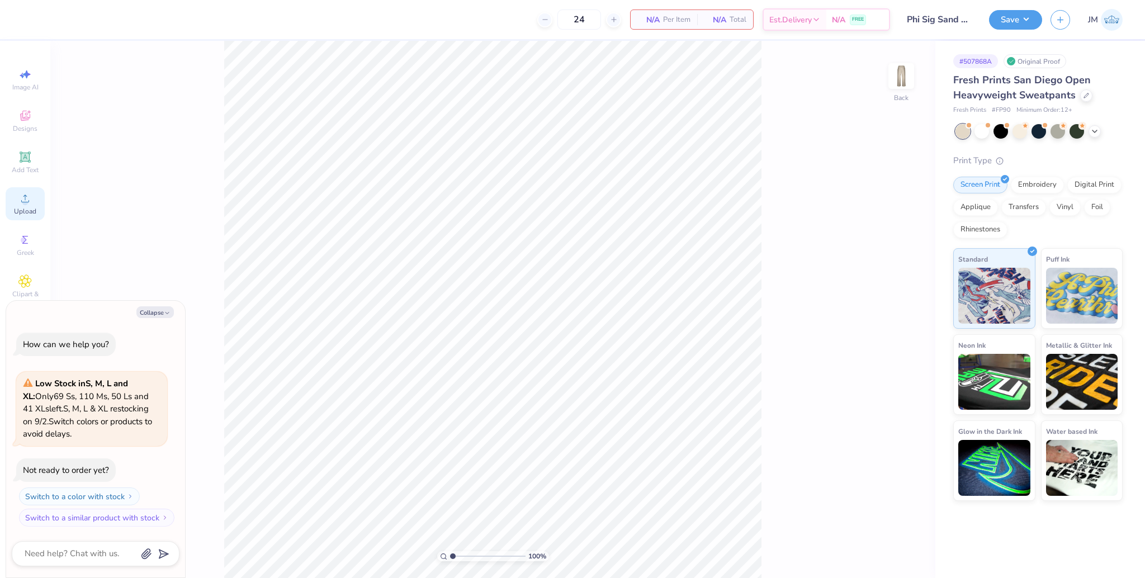
click at [32, 200] on div "Upload" at bounding box center [25, 203] width 39 height 33
click at [27, 197] on icon at bounding box center [24, 198] width 13 height 13
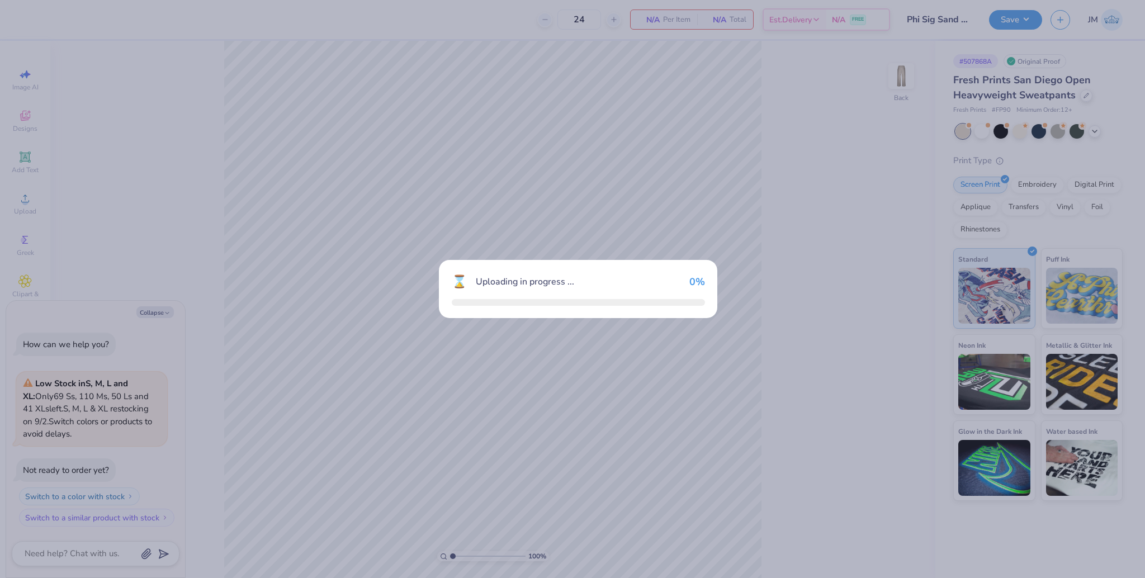
type textarea "x"
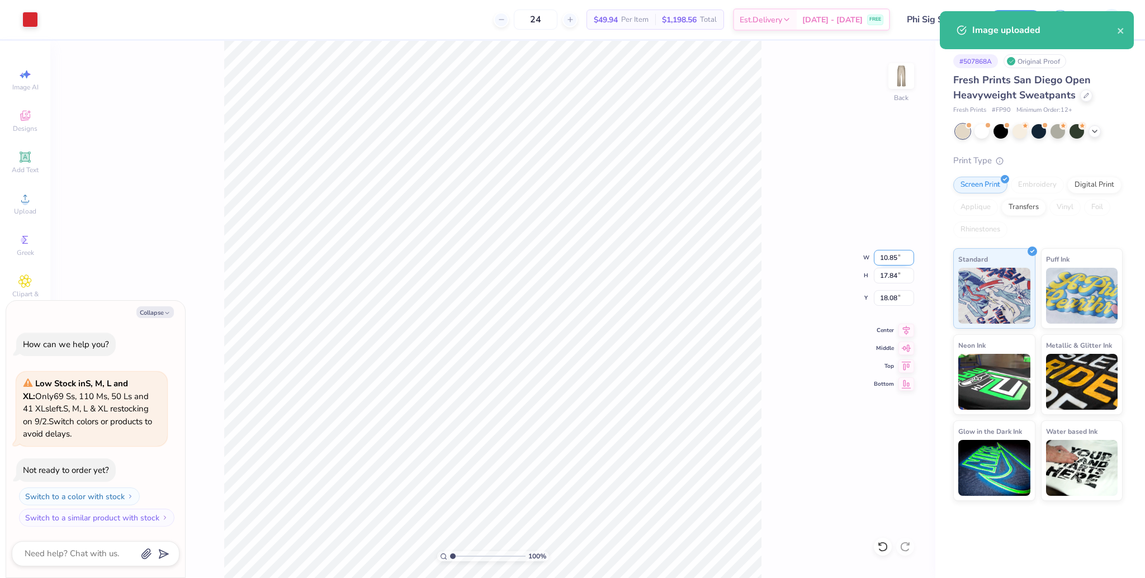
click at [881, 258] on input "10.85" at bounding box center [894, 258] width 40 height 16
type input "3"
type textarea "x"
type input "3.00"
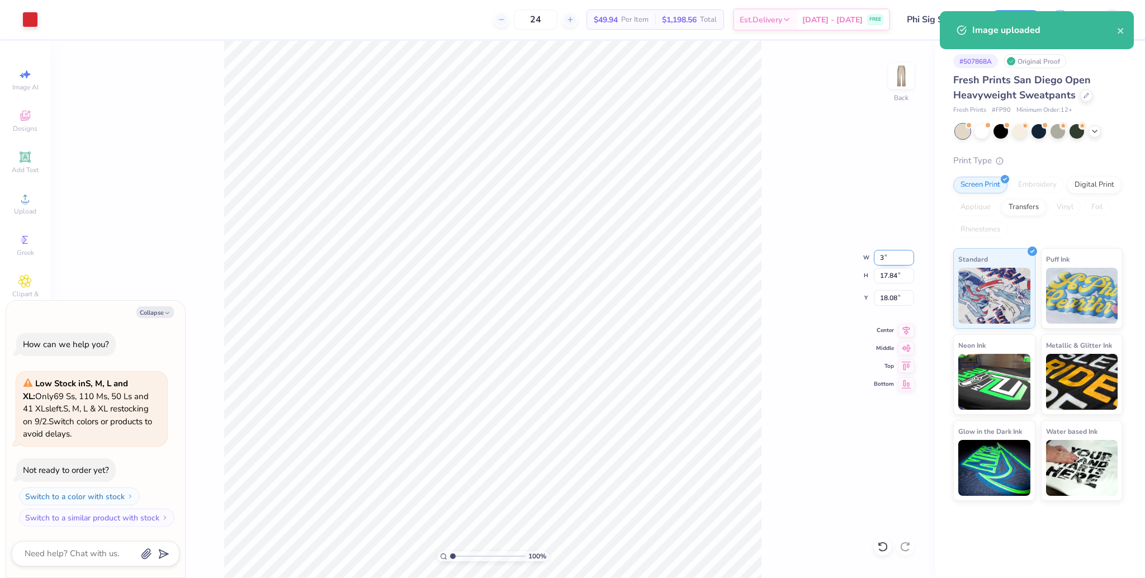
type input "4.93"
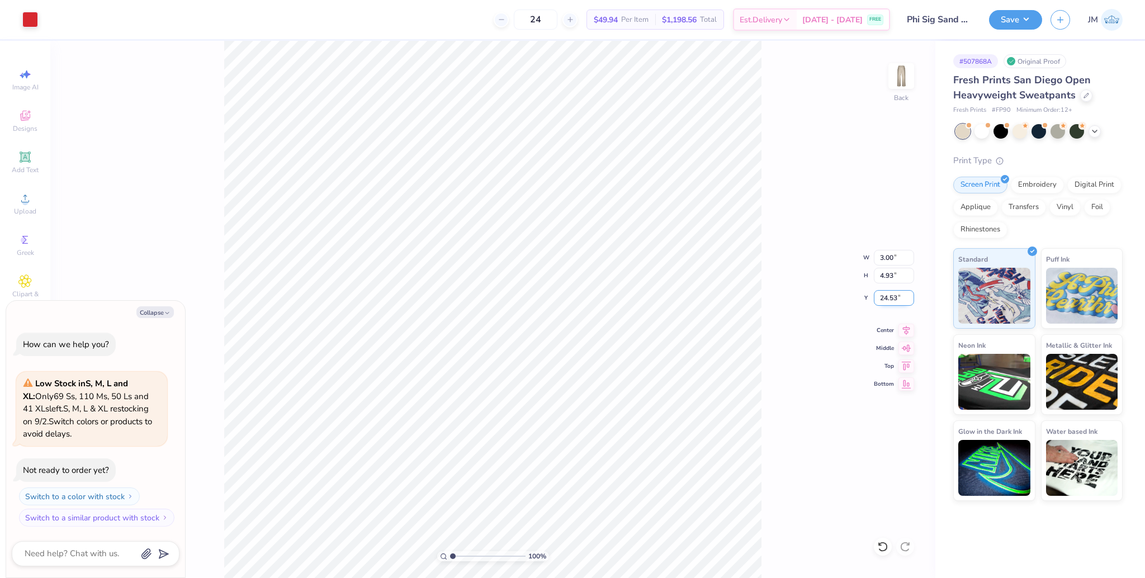
click at [892, 297] on input "24.53" at bounding box center [894, 298] width 40 height 16
type input "8"
type textarea "x"
type input "8.00"
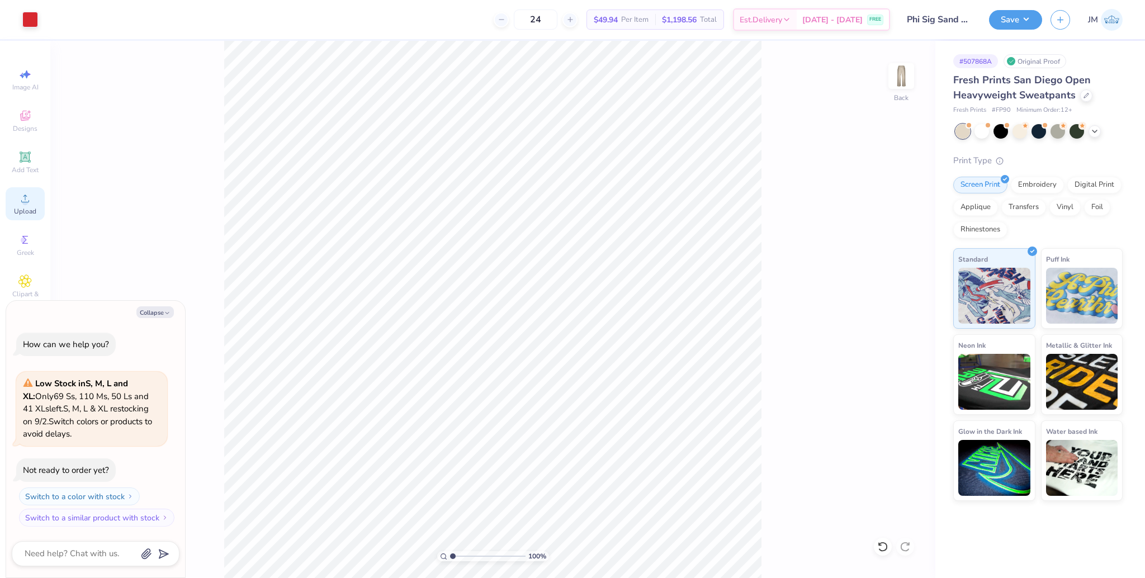
click at [33, 201] on div "Upload" at bounding box center [25, 203] width 39 height 33
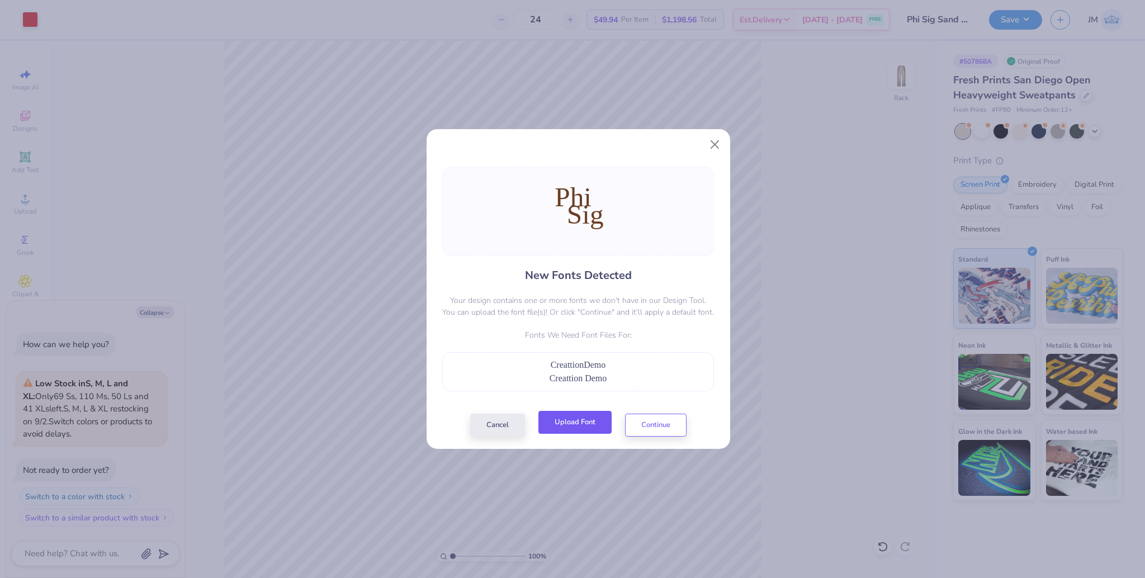
click at [584, 426] on button "Upload Font" at bounding box center [574, 422] width 73 height 23
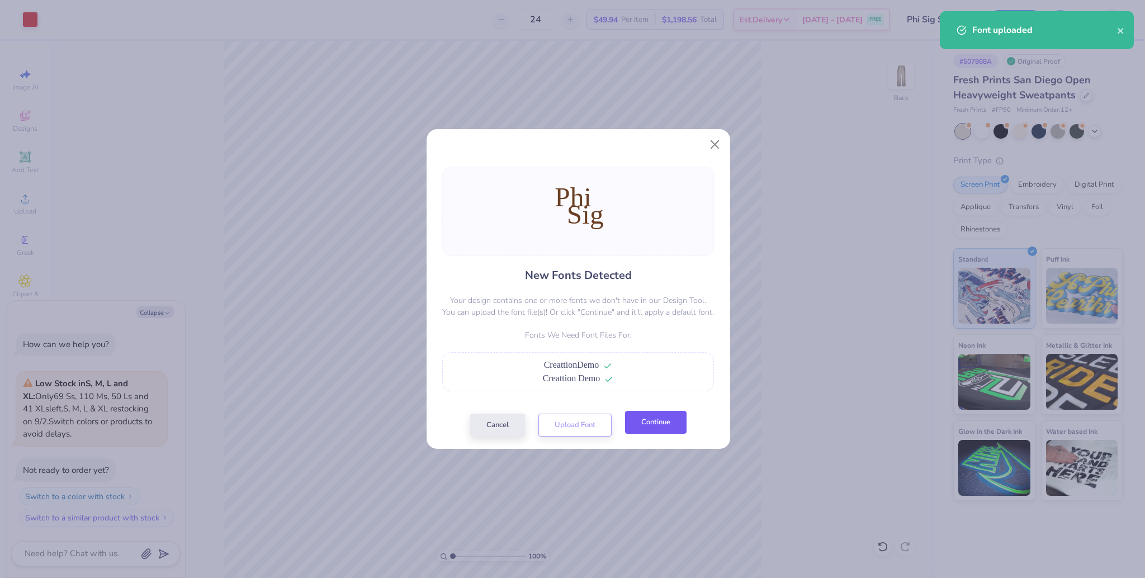
click at [655, 422] on button "Continue" at bounding box center [655, 422] width 61 height 23
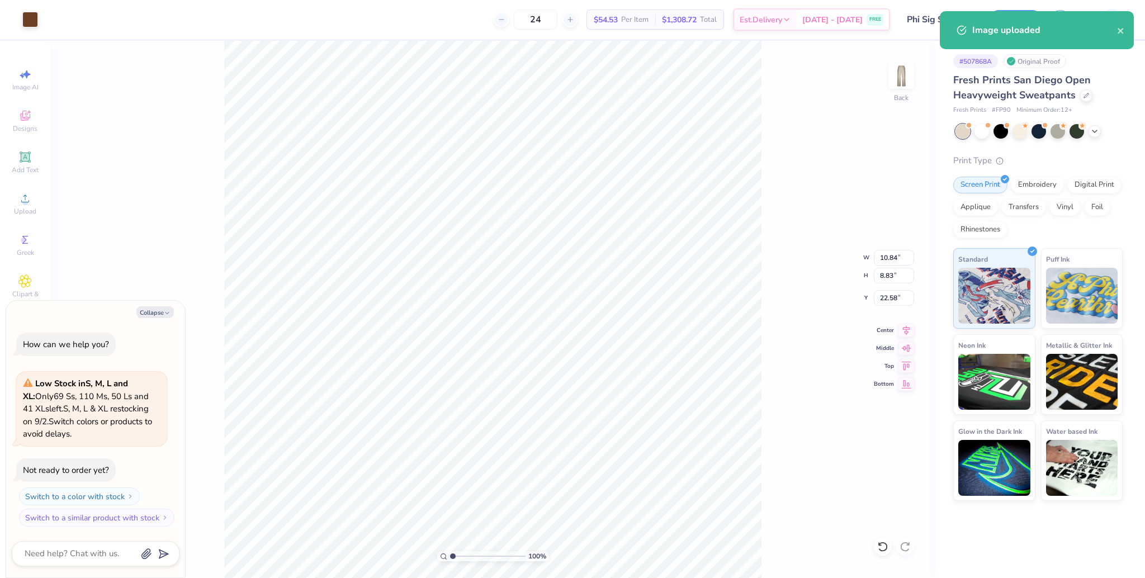
type textarea "x"
type input "5.77"
type input "4.70"
type input "22.38"
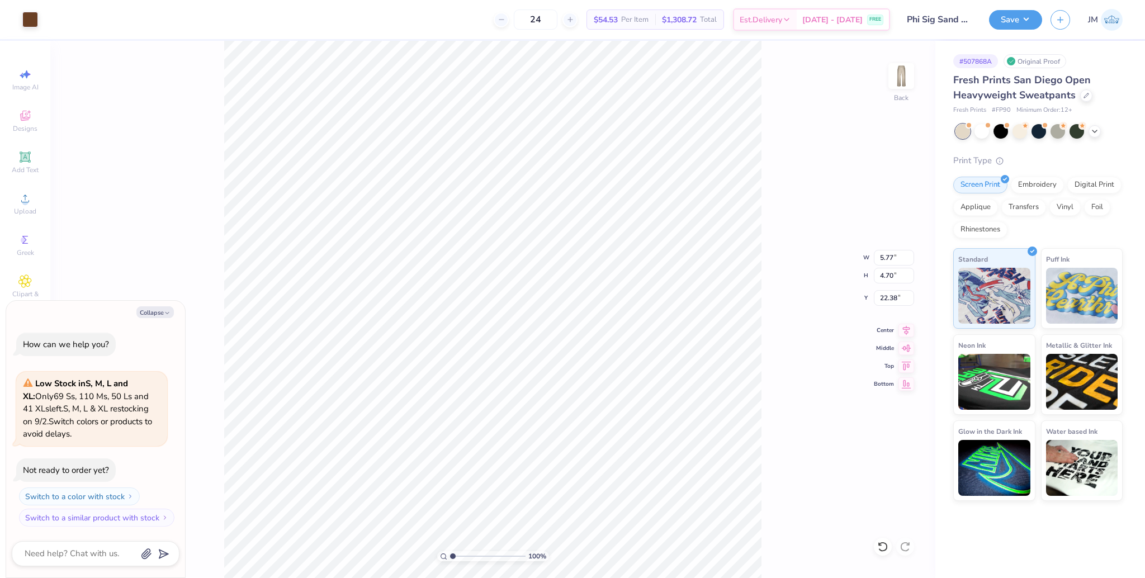
type textarea "x"
type input "23.82"
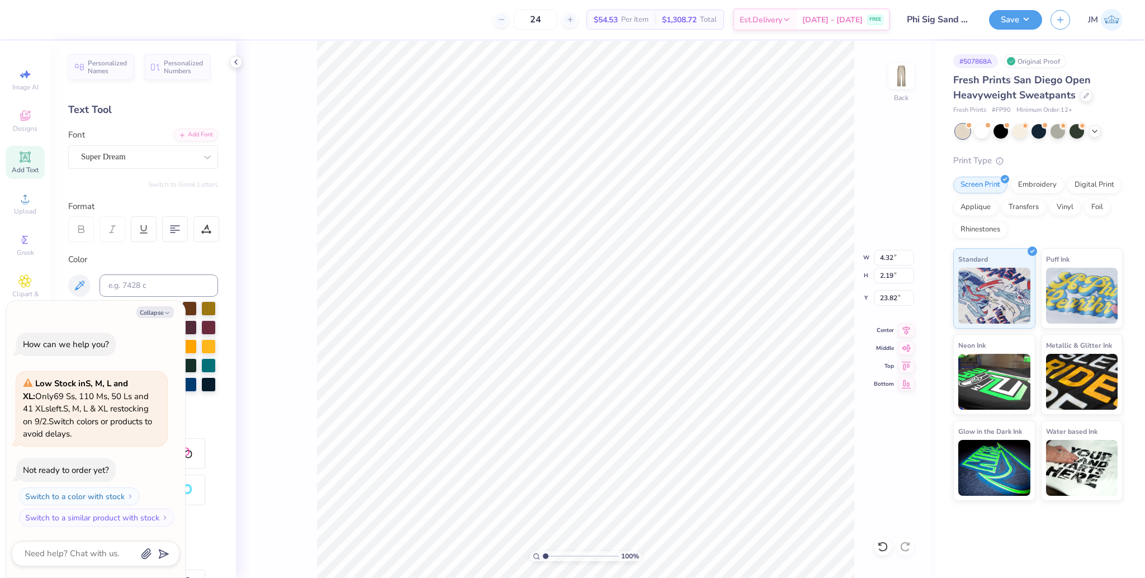
click at [117, 163] on div "Super Dream" at bounding box center [138, 156] width 117 height 17
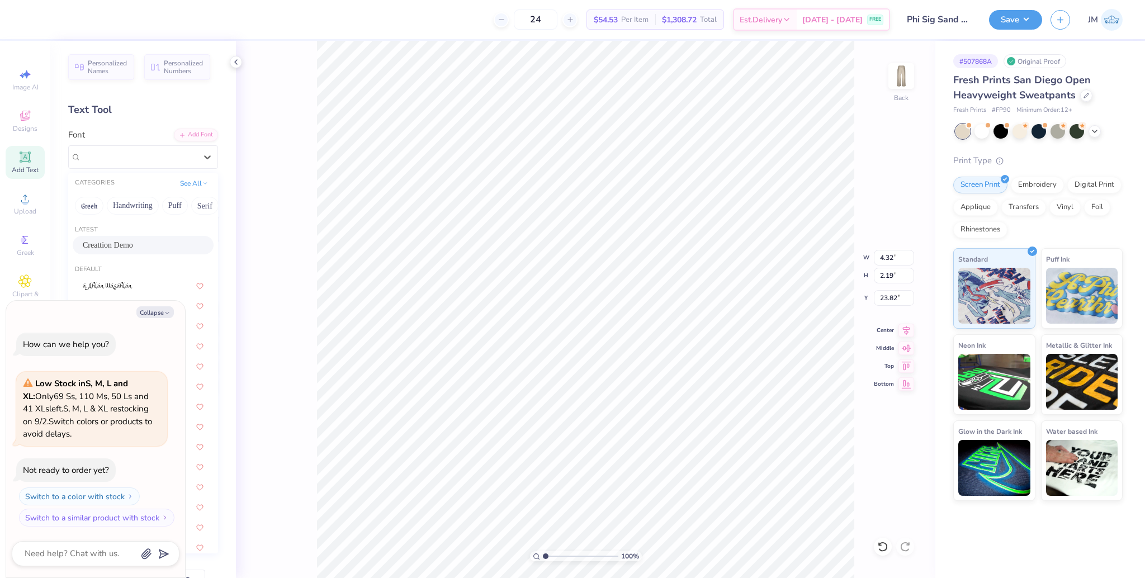
click at [128, 243] on div "Creattion Demo" at bounding box center [143, 245] width 121 height 12
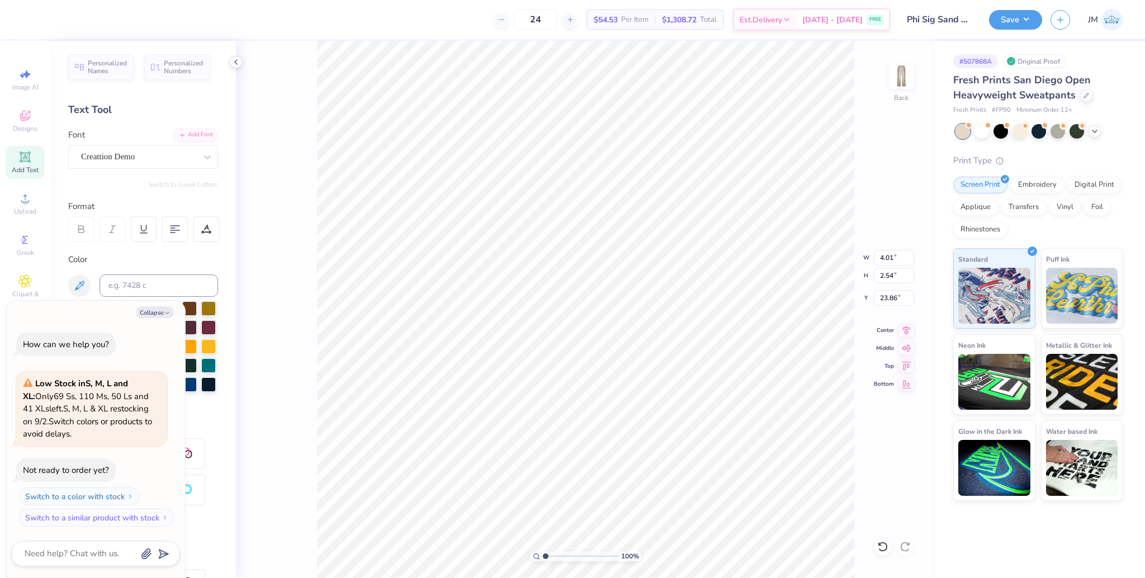
type textarea "x"
type input "4.01"
type input "2.54"
type input "23.86"
drag, startPoint x: 543, startPoint y: 556, endPoint x: 557, endPoint y: 555, distance: 14.0
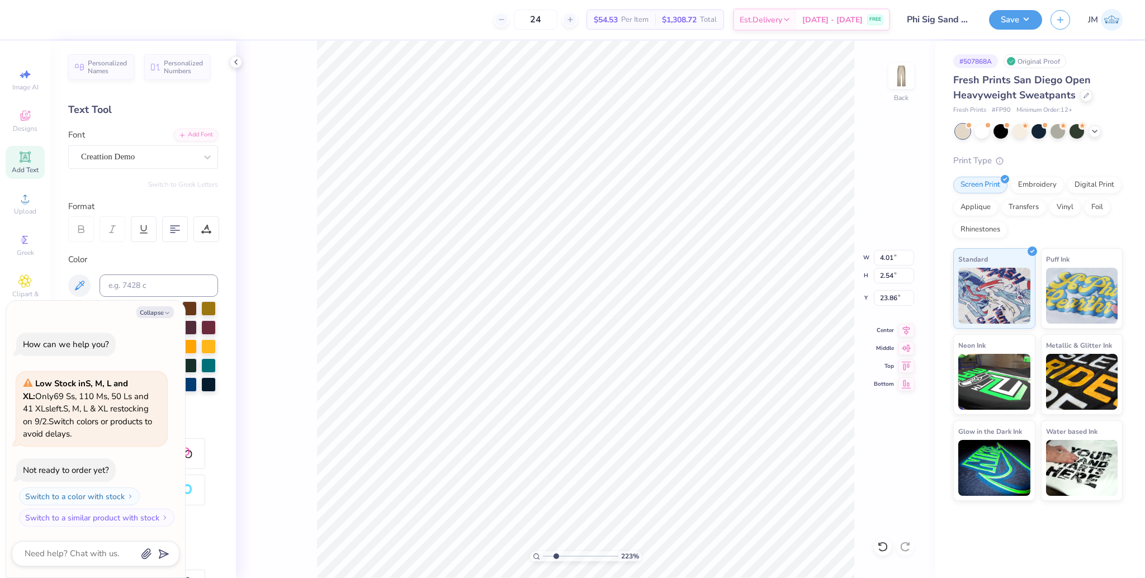
type input "2.39"
click at [556, 556] on input "range" at bounding box center [580, 556] width 75 height 10
type textarea "x"
type input "4.42"
type input "2.76"
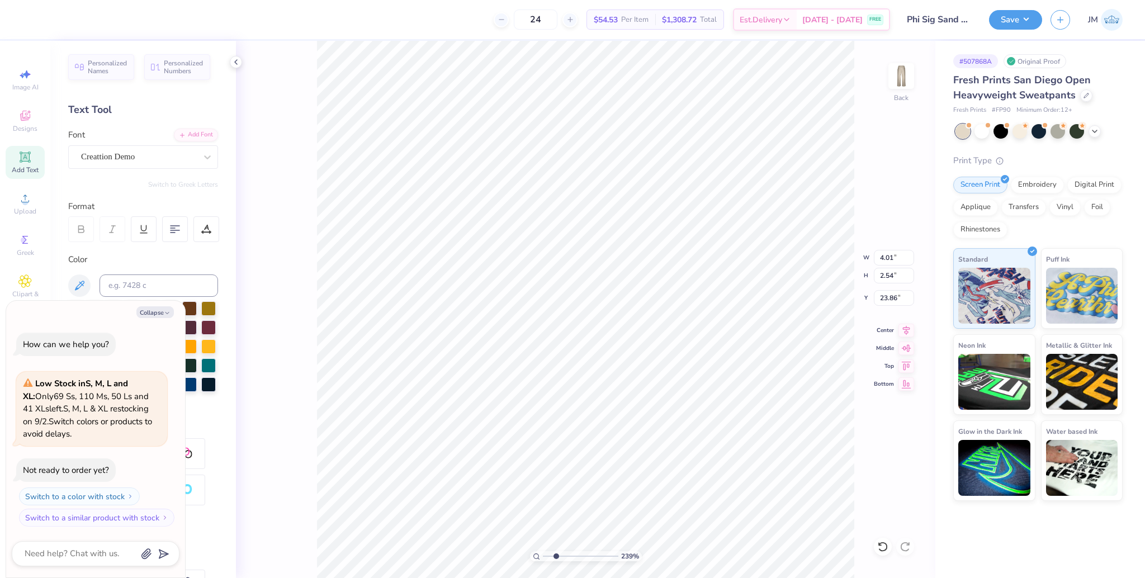
type input "25.76"
click at [119, 159] on div "Super Dream" at bounding box center [138, 156] width 117 height 17
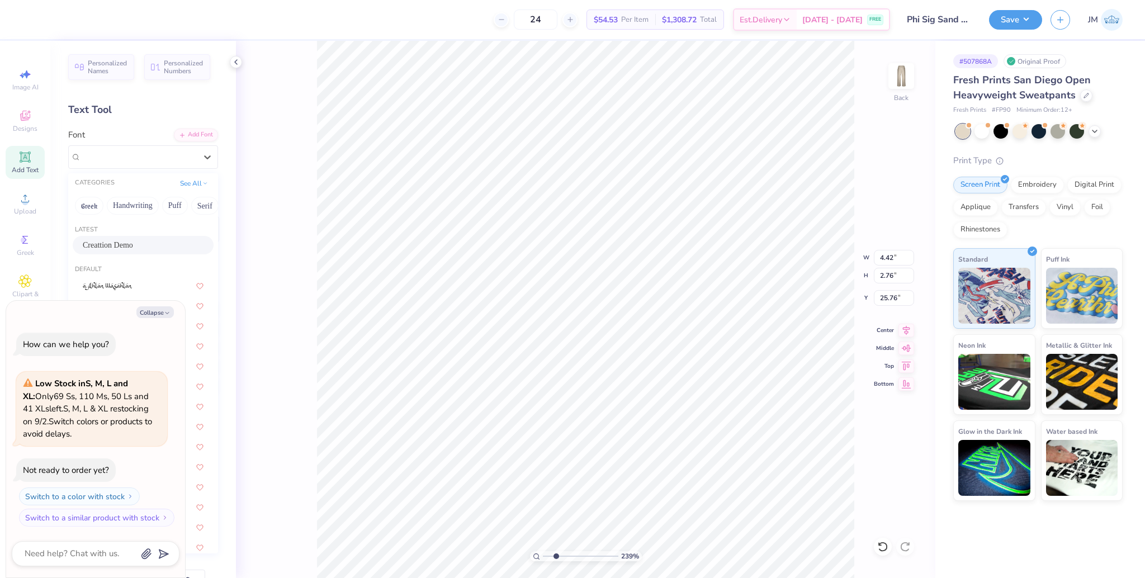
click at [116, 245] on span "Creattion Demo" at bounding box center [108, 245] width 50 height 12
type textarea "x"
type input "3.54"
type input "2.98"
type input "25.63"
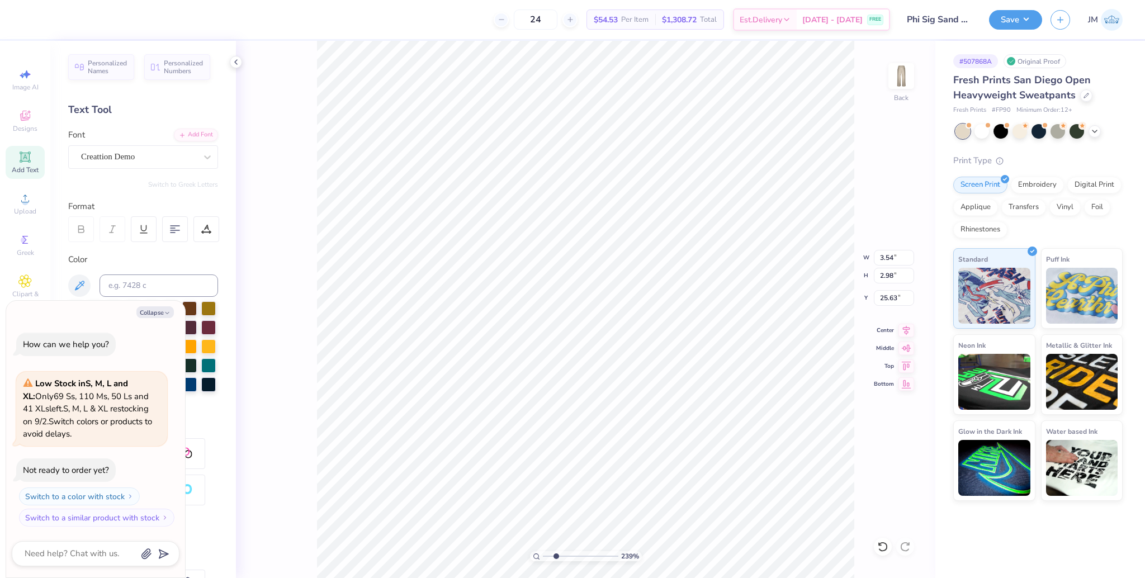
type textarea "x"
type input "25.80"
type textarea "x"
type input "1"
click at [760, 453] on li "Group" at bounding box center [774, 455] width 88 height 22
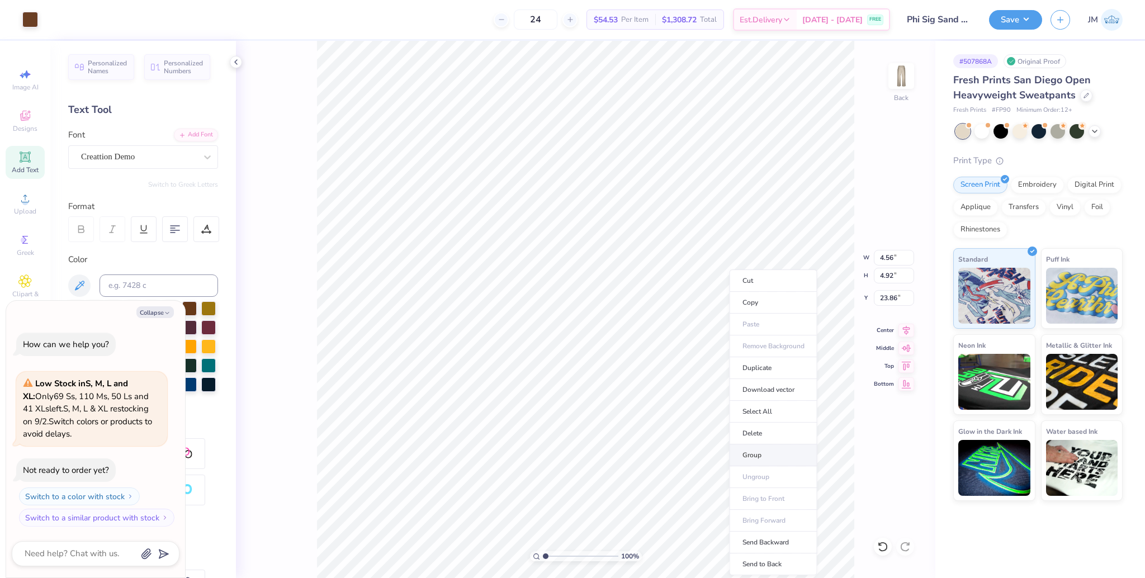
type textarea "x"
type input "1"
drag, startPoint x: 560, startPoint y: 558, endPoint x: 532, endPoint y: 551, distance: 28.3
click at [543, 553] on input "range" at bounding box center [580, 556] width 75 height 10
type textarea "x"
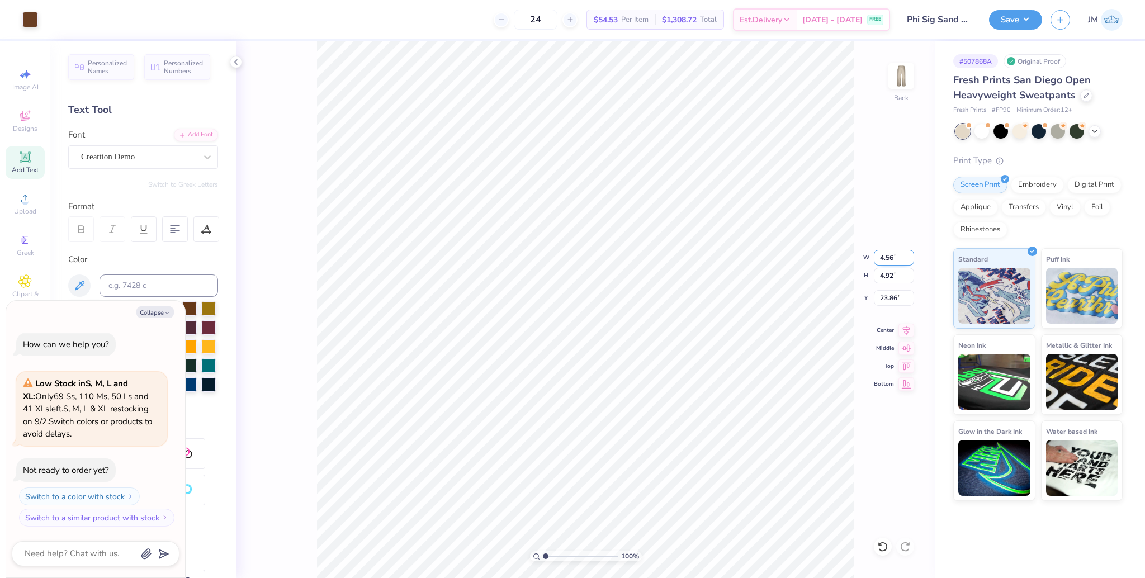
click at [888, 260] on input "4.56" at bounding box center [894, 258] width 40 height 16
type input "3.5"
type textarea "x"
type input "3.50"
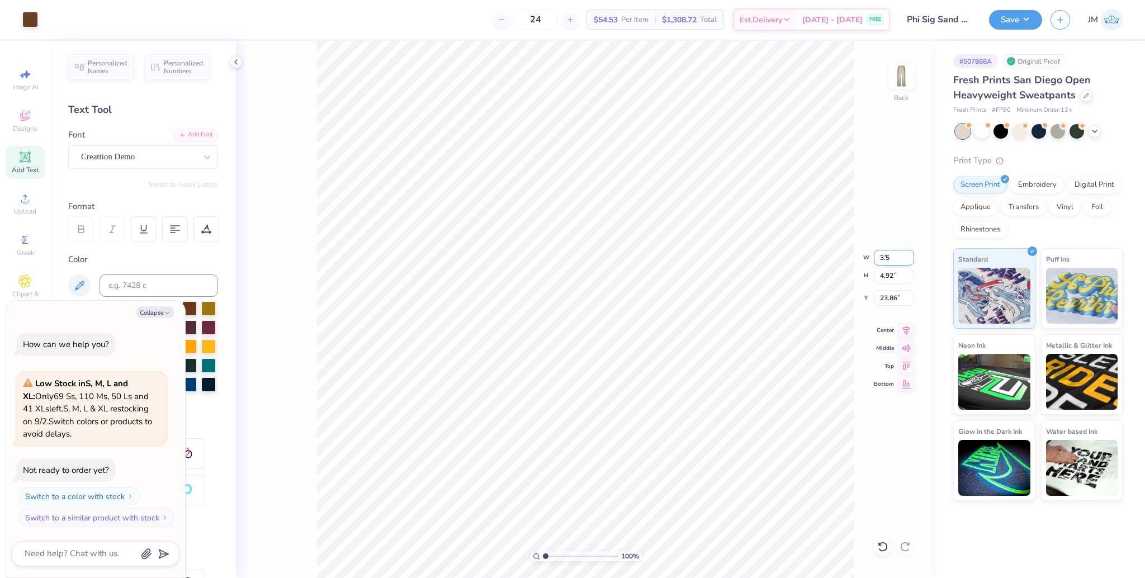
type input "3.78"
type input "24.43"
type textarea "x"
click at [887, 303] on input "24.43" at bounding box center [894, 298] width 40 height 16
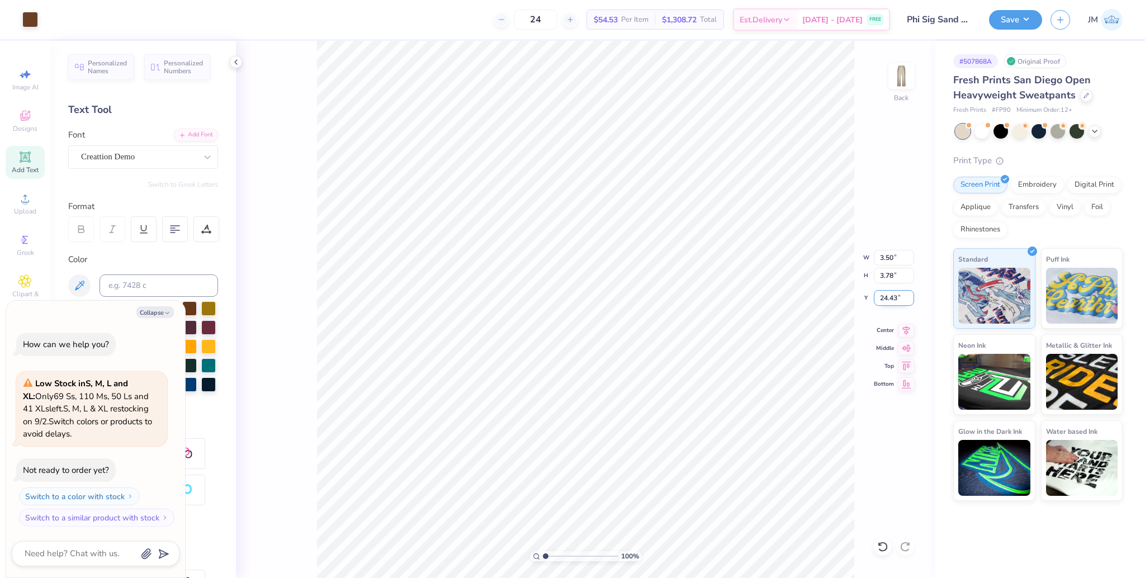
type input "1"
type input "25"
type textarea "x"
type input "25.00"
drag, startPoint x: 908, startPoint y: 330, endPoint x: 884, endPoint y: 342, distance: 27.0
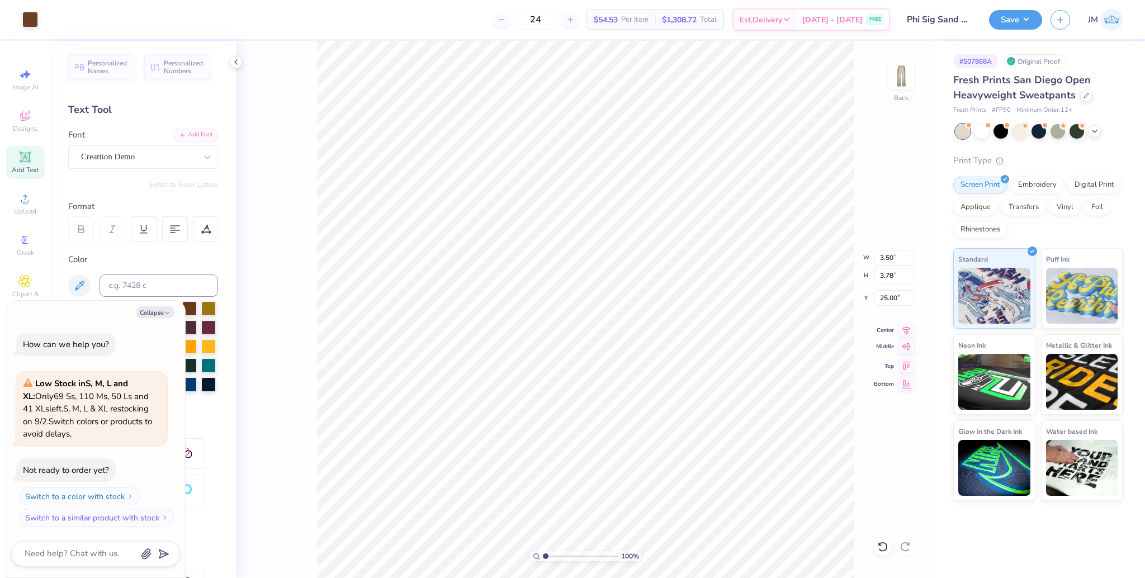
click at [908, 330] on icon at bounding box center [906, 330] width 16 height 13
click at [1010, 20] on button "Save" at bounding box center [1015, 18] width 53 height 20
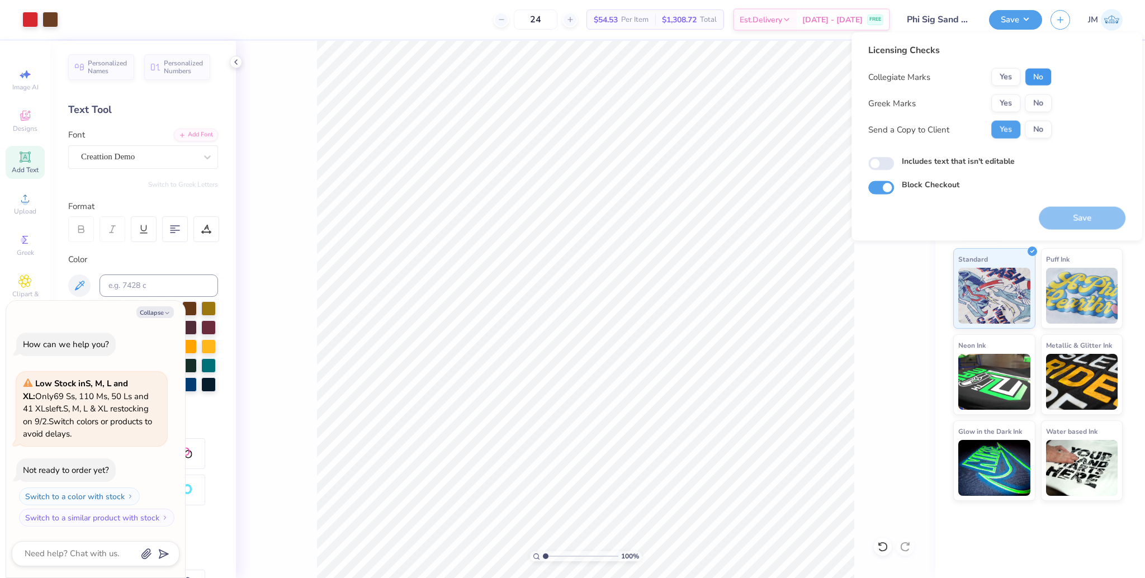
click at [1036, 78] on button "No" at bounding box center [1038, 77] width 27 height 18
click at [1006, 101] on button "Yes" at bounding box center [1005, 103] width 29 height 18
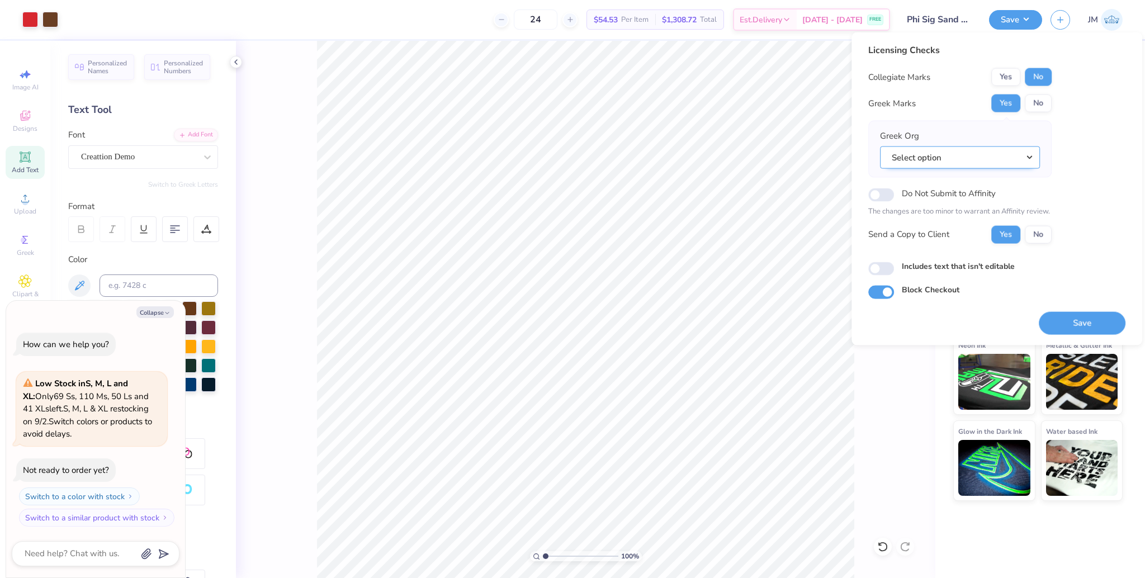
click at [994, 150] on button "Select option" at bounding box center [960, 157] width 160 height 23
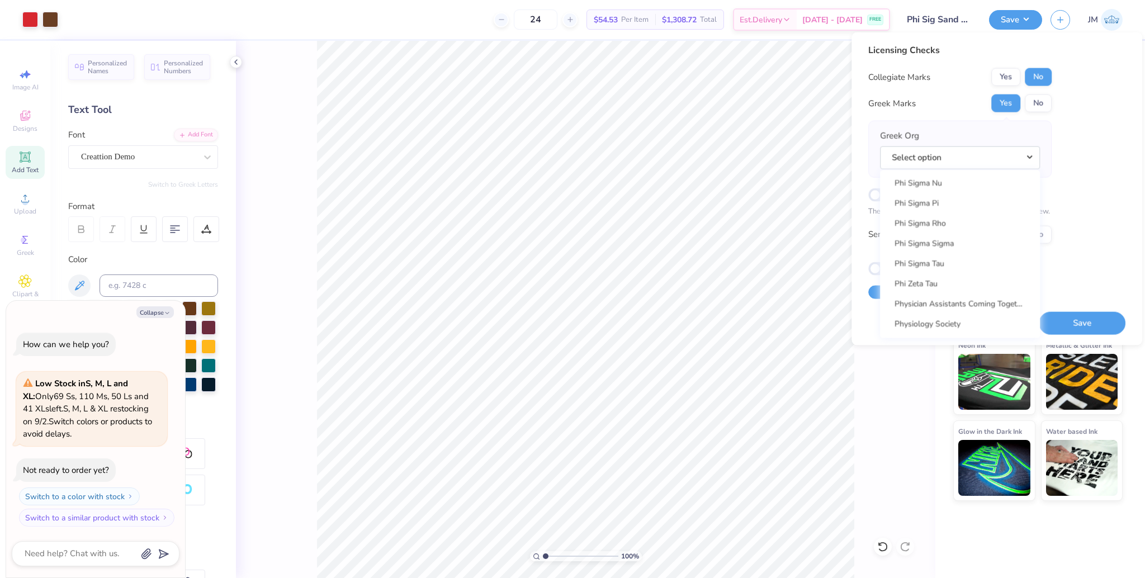
scroll to position [6186, 0]
click at [959, 294] on link "Phi Sigma Sigma" at bounding box center [959, 296] width 151 height 18
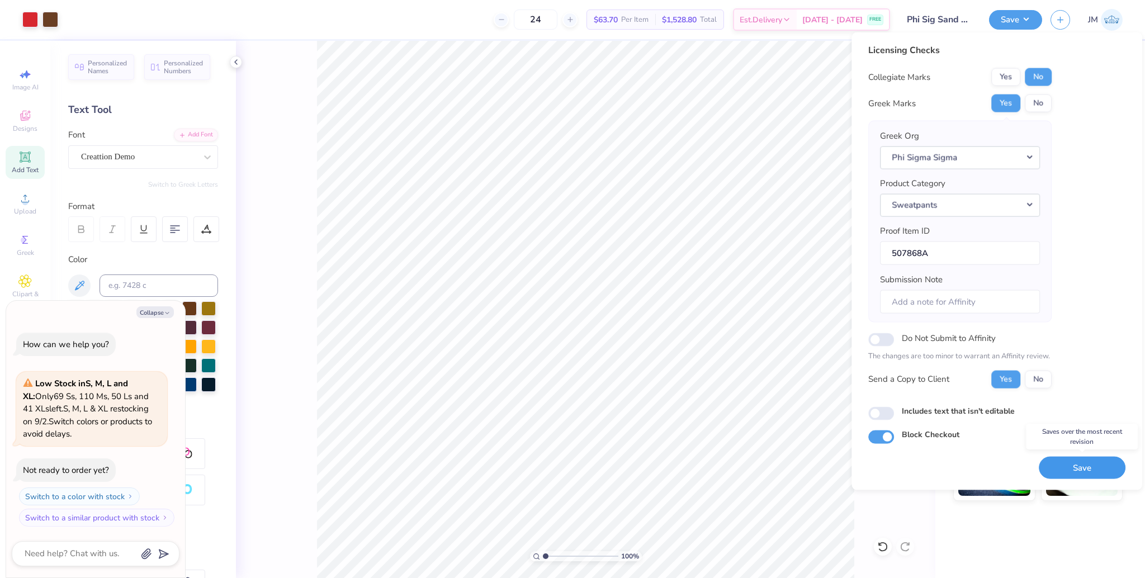
click at [1077, 466] on button "Save" at bounding box center [1082, 467] width 87 height 23
type textarea "x"
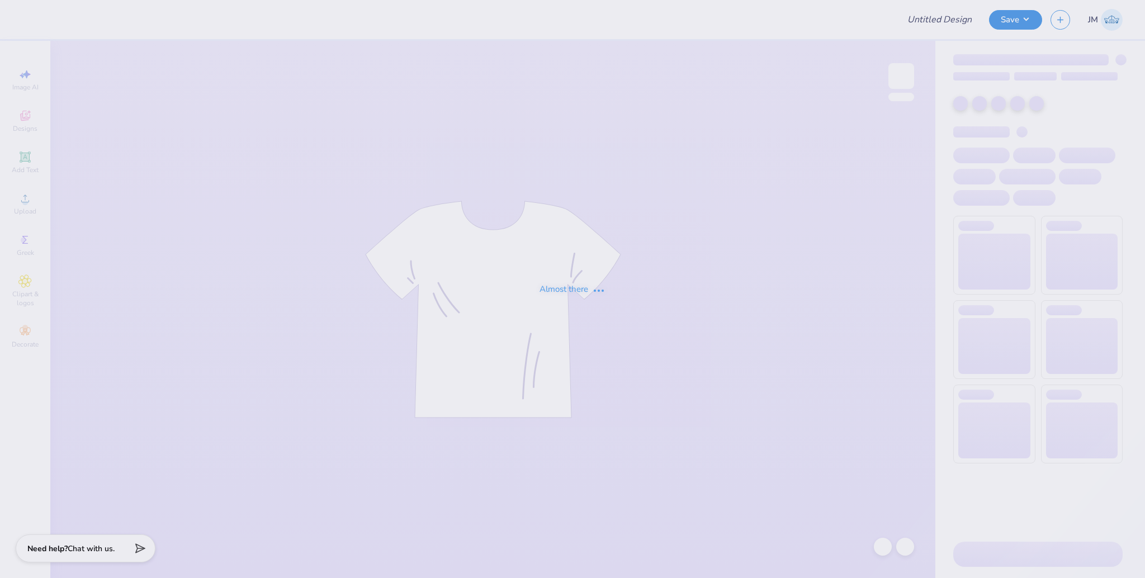
type input "Phi Sig Sand Sweats"
